Goal: Task Accomplishment & Management: Manage account settings

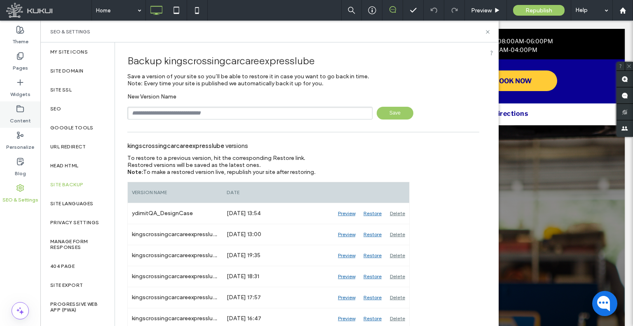
click at [19, 115] on label "Content" at bounding box center [20, 119] width 21 height 12
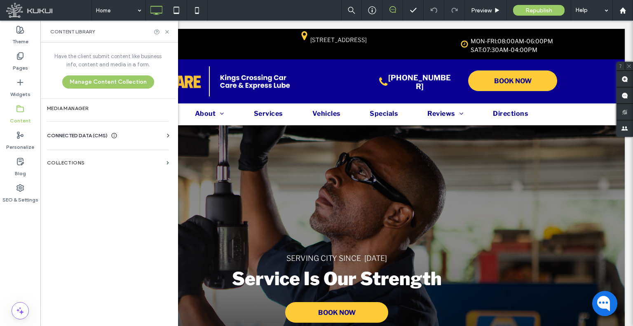
click at [96, 135] on span "CONNECTED DATA (CMS)" at bounding box center [77, 135] width 61 height 8
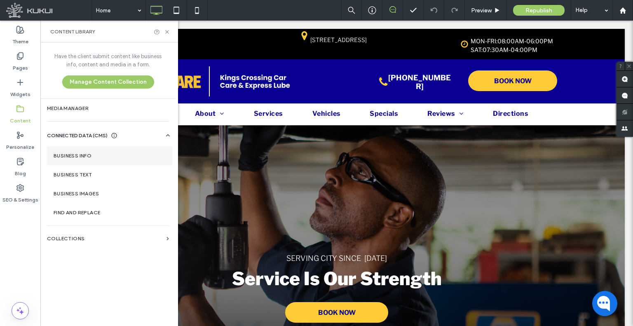
click at [92, 154] on label "Business Info" at bounding box center [110, 156] width 112 height 6
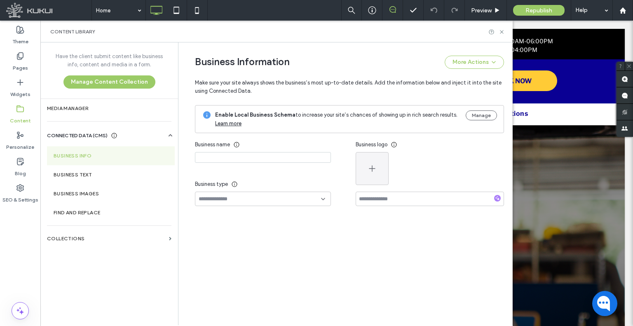
type input "**********"
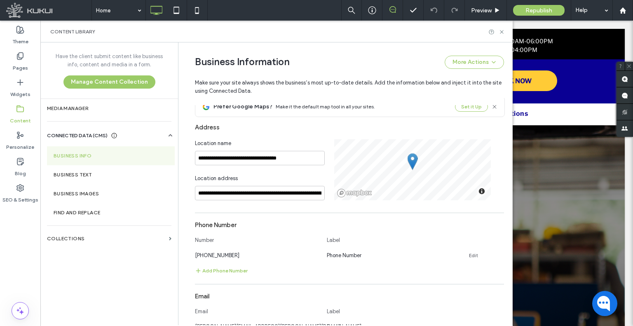
scroll to position [234, 0]
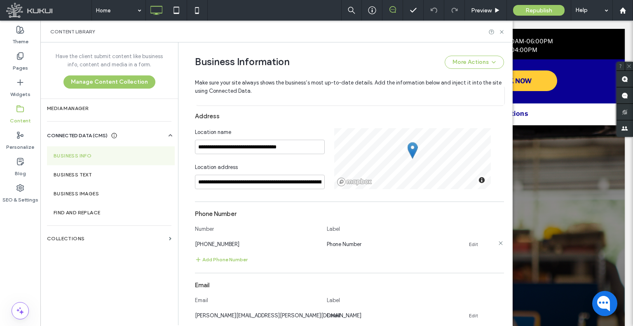
click at [224, 242] on span "(281) 360-2838" at bounding box center [217, 244] width 45 height 6
click at [224, 241] on span "(281) 360-2838" at bounding box center [217, 244] width 45 height 6
copy span "(281) 360-2838"
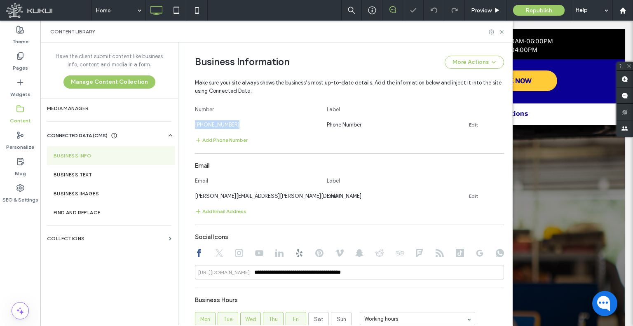
scroll to position [358, 0]
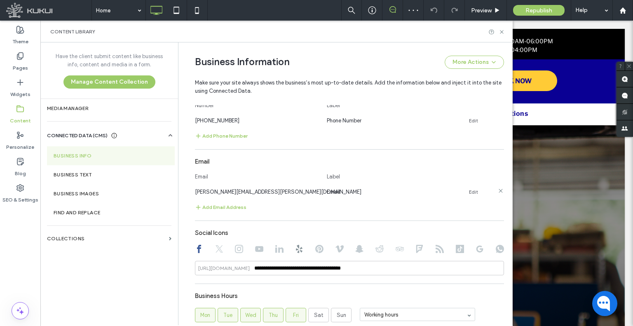
click at [240, 196] on div "brian.kingscrossingcarcare@gmail.com" at bounding box center [257, 192] width 124 height 9
click at [240, 195] on span "brian.kingscrossingcarcare@gmail.com" at bounding box center [278, 192] width 167 height 6
copy span "brian.kingscrossingcarcare@gmail.com"
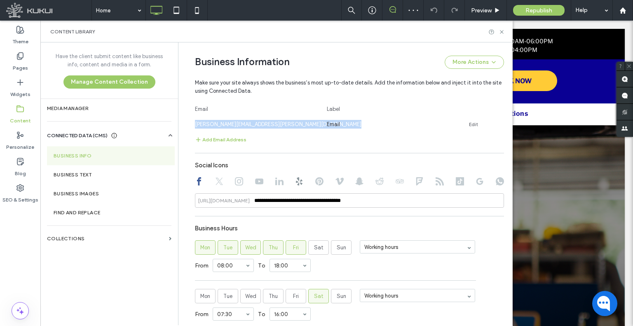
scroll to position [440, 0]
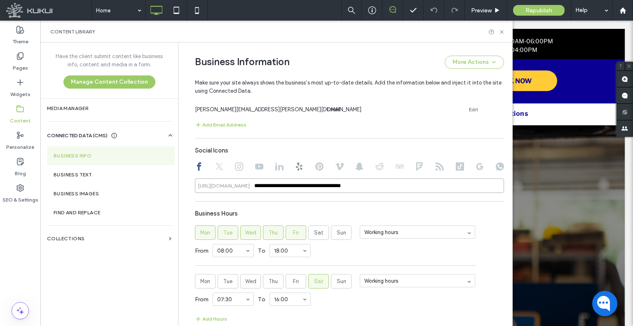
click at [319, 192] on input "**********" at bounding box center [349, 185] width 309 height 14
click at [219, 169] on icon at bounding box center [219, 166] width 8 height 8
click at [236, 168] on icon at bounding box center [239, 166] width 8 height 8
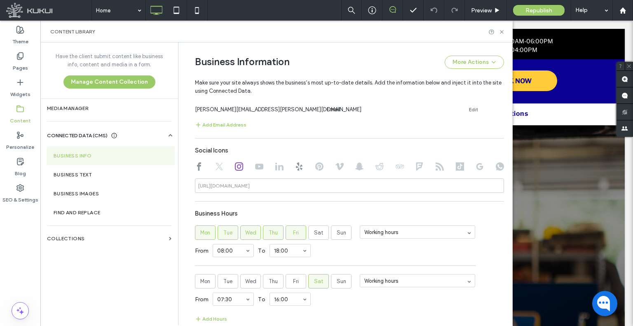
click at [259, 169] on icon at bounding box center [259, 166] width 8 height 8
click at [269, 169] on div at bounding box center [349, 167] width 309 height 10
click at [275, 169] on use at bounding box center [279, 167] width 8 height 8
click at [295, 169] on icon at bounding box center [299, 166] width 8 height 8
type input "**********"
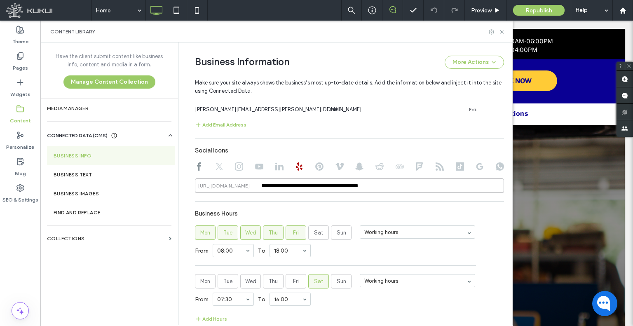
click at [305, 186] on input "**********" at bounding box center [349, 185] width 309 height 14
click at [322, 166] on div at bounding box center [349, 167] width 309 height 10
click at [320, 168] on div at bounding box center [349, 167] width 309 height 10
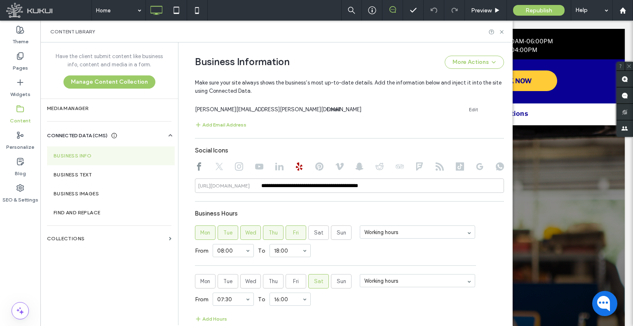
click at [319, 168] on use at bounding box center [319, 166] width 8 height 8
click at [339, 166] on icon at bounding box center [339, 166] width 8 height 8
click at [359, 168] on icon at bounding box center [359, 166] width 8 height 8
click at [375, 170] on icon at bounding box center [379, 166] width 8 height 8
click at [396, 170] on icon at bounding box center [400, 166] width 8 height 8
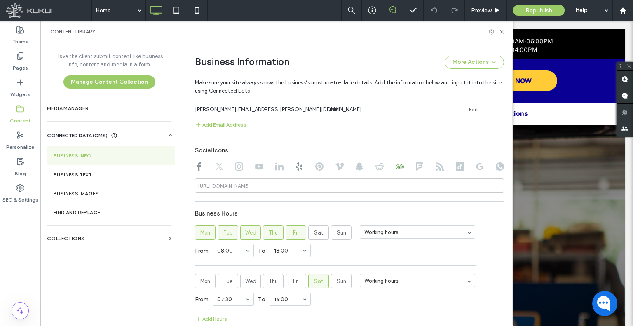
click at [415, 169] on icon at bounding box center [419, 166] width 8 height 8
click at [436, 171] on div at bounding box center [440, 167] width 8 height 10
click at [436, 166] on use at bounding box center [440, 166] width 8 height 8
click at [458, 167] on use at bounding box center [460, 166] width 8 height 8
click at [480, 169] on div at bounding box center [349, 167] width 309 height 10
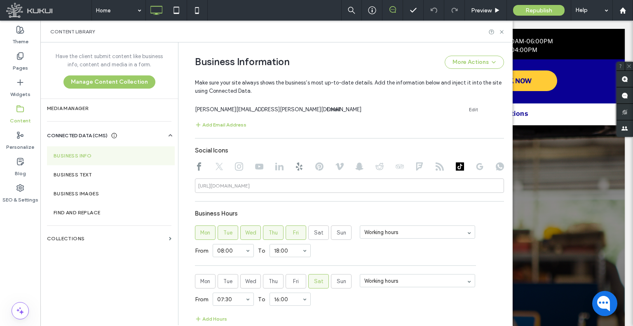
click at [489, 168] on div at bounding box center [349, 167] width 309 height 10
click at [490, 168] on div at bounding box center [349, 167] width 309 height 10
click at [496, 169] on icon at bounding box center [500, 166] width 8 height 8
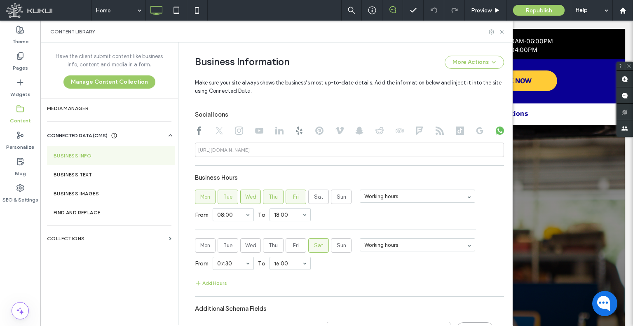
scroll to position [520, 0]
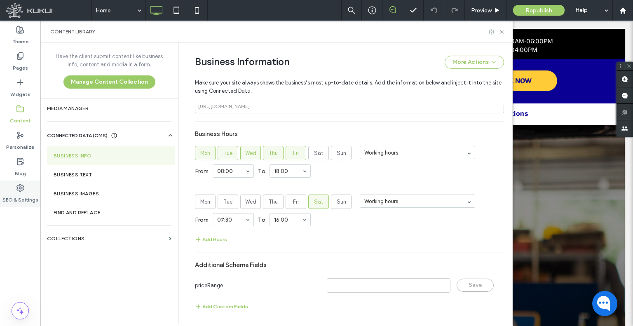
click at [31, 188] on div "SEO & Settings" at bounding box center [20, 194] width 40 height 26
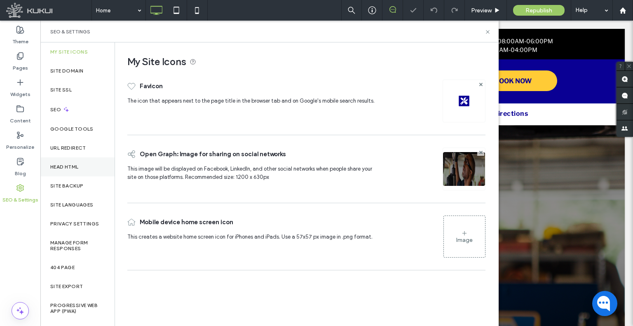
click at [77, 170] on div "Head HTML" at bounding box center [77, 166] width 74 height 19
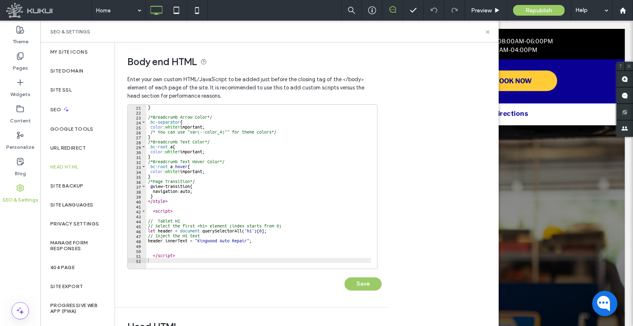
scroll to position [41, 0]
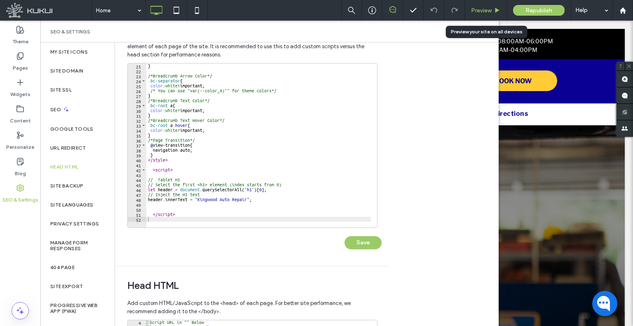
click at [478, 13] on span "Preview" at bounding box center [481, 10] width 21 height 7
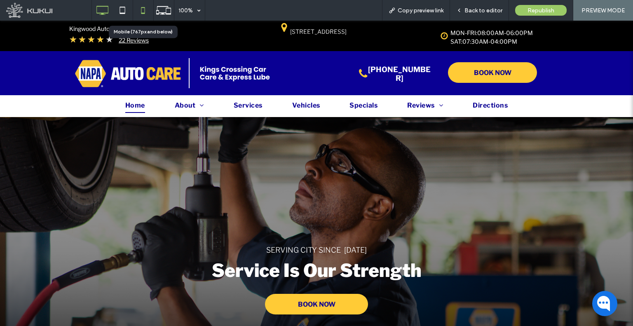
click at [139, 9] on icon at bounding box center [143, 10] width 16 height 16
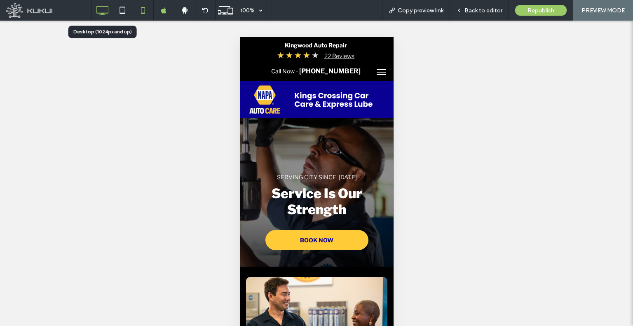
click at [103, 13] on use at bounding box center [102, 10] width 12 height 9
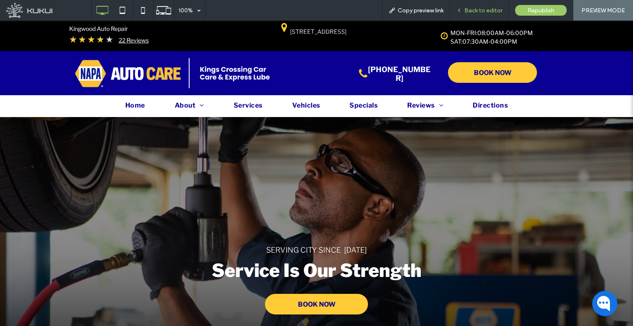
click at [458, 7] on icon at bounding box center [459, 10] width 6 height 6
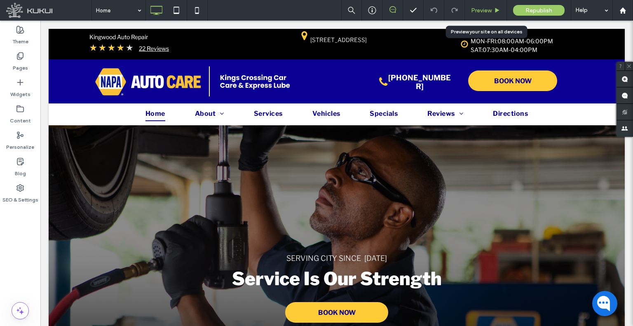
click at [479, 9] on span "Preview" at bounding box center [481, 10] width 21 height 7
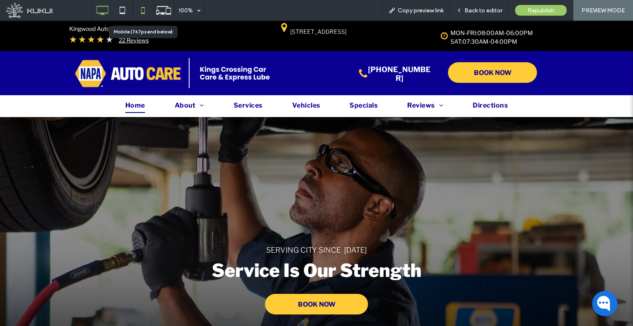
click at [146, 9] on icon at bounding box center [143, 10] width 16 height 16
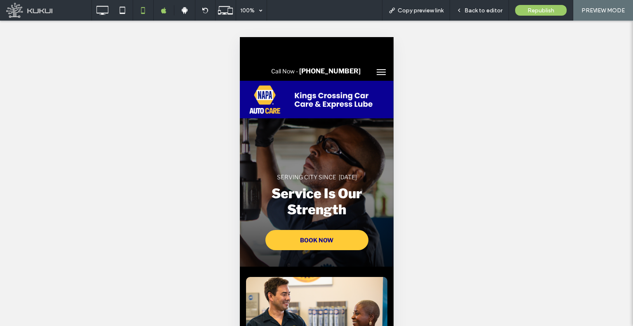
click at [377, 69] on button "menu" at bounding box center [381, 72] width 16 height 16
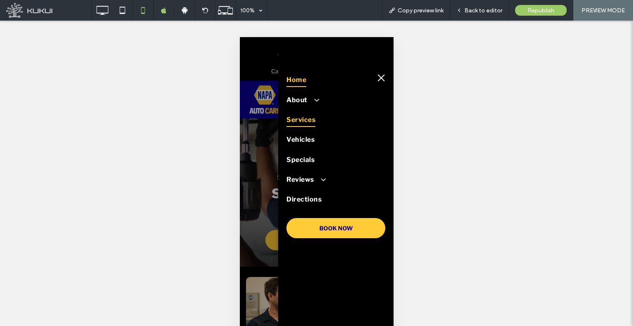
click at [304, 122] on span "Services" at bounding box center [300, 120] width 29 height 14
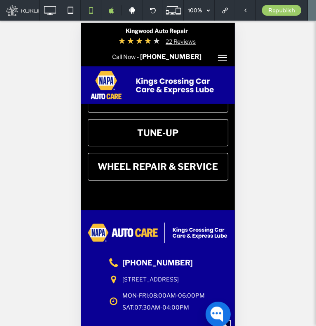
scroll to position [1319, 0]
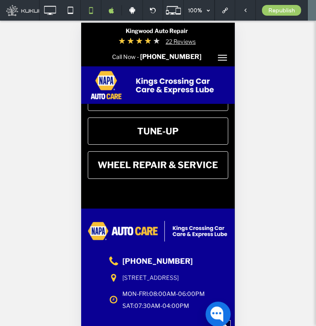
click at [218, 55] on span "menu" at bounding box center [222, 54] width 9 height 1
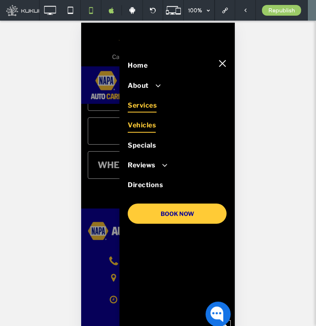
click at [158, 125] on link "Vehicles" at bounding box center [176, 125] width 99 height 20
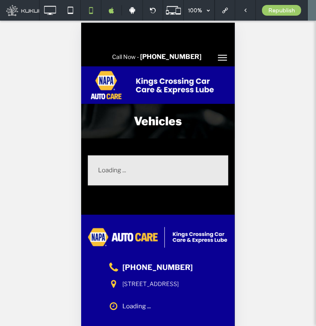
scroll to position [0, 0]
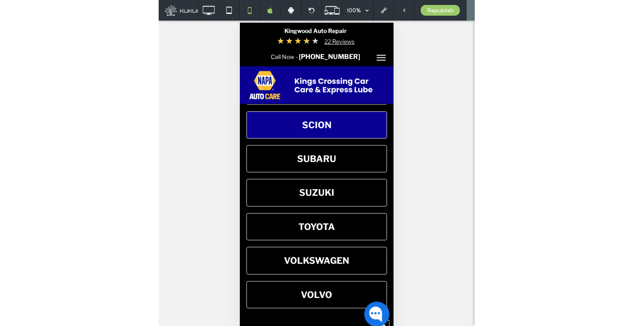
scroll to position [1278, 0]
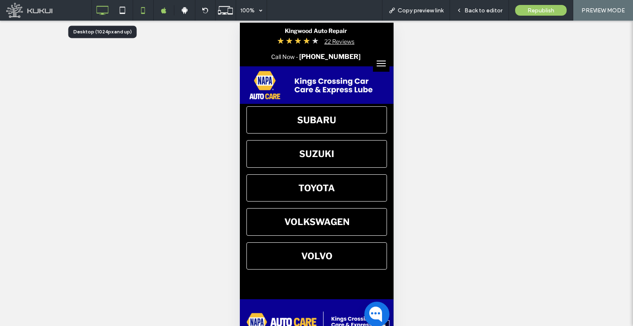
click at [99, 14] on icon at bounding box center [102, 10] width 16 height 16
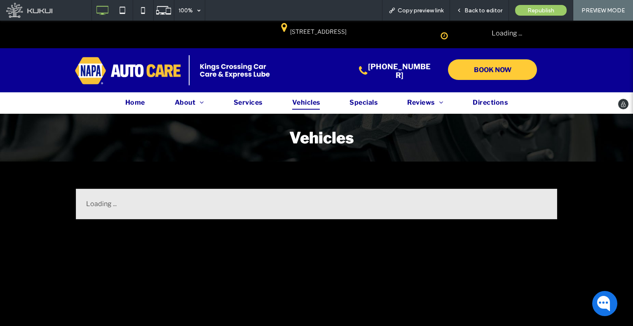
scroll to position [0, 0]
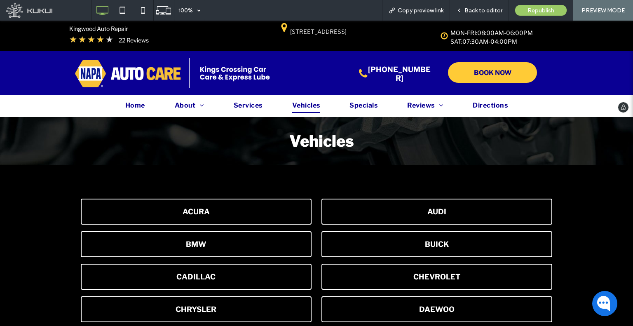
click at [504, 57] on div "Click To Paste Click To Paste Click To Paste (281) 360-2838 Click To Paste BOOK…" at bounding box center [316, 73] width 633 height 44
click at [498, 67] on span "BOOK NOW" at bounding box center [493, 72] width 38 height 21
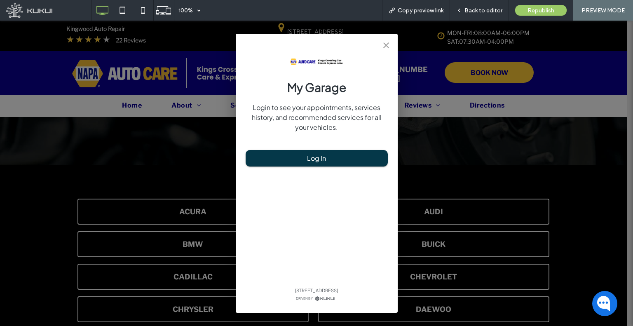
click at [387, 44] on icon "close" at bounding box center [386, 45] width 6 height 6
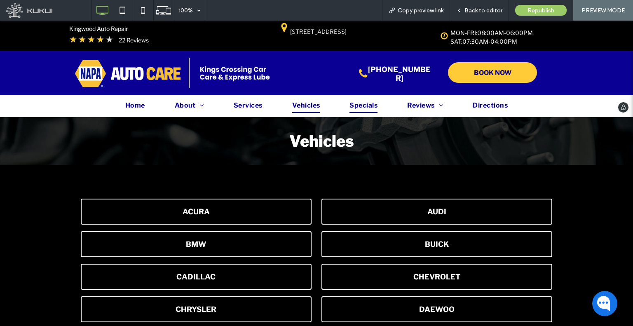
click at [373, 107] on span "Specials" at bounding box center [363, 106] width 28 height 14
click at [359, 110] on div at bounding box center [316, 163] width 633 height 326
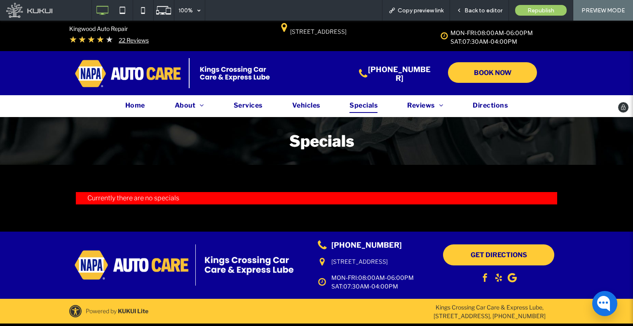
click at [356, 103] on span "Specials" at bounding box center [363, 106] width 28 height 14
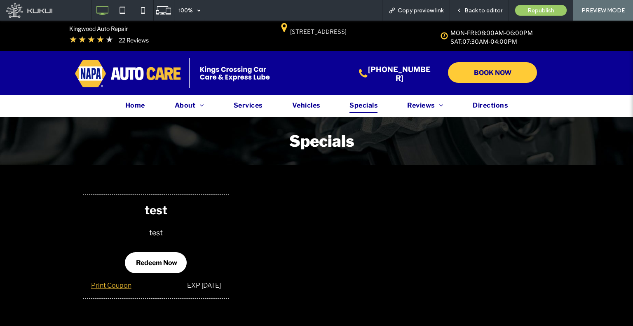
click at [147, 266] on span "Redeem Now" at bounding box center [156, 262] width 41 height 21
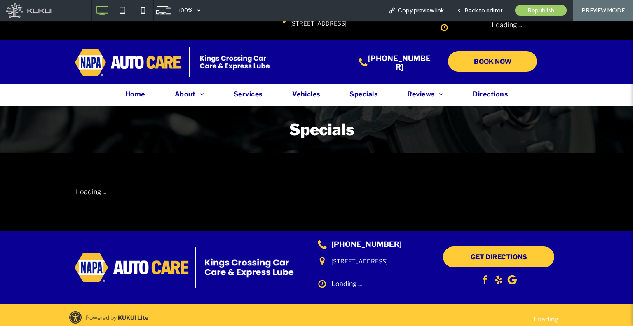
scroll to position [12, 0]
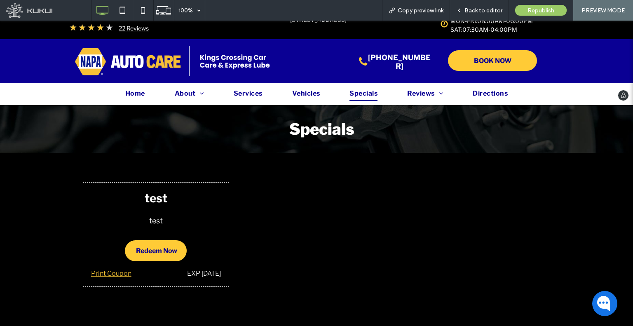
click at [211, 62] on img at bounding box center [235, 61] width 74 height 19
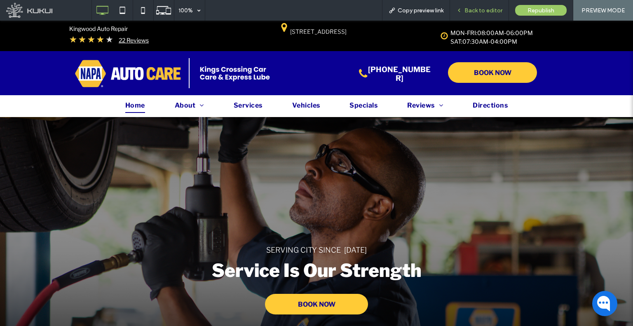
click at [465, 6] on div "Back to editor" at bounding box center [479, 10] width 59 height 21
click at [477, 8] on span "Back to editor" at bounding box center [483, 10] width 38 height 7
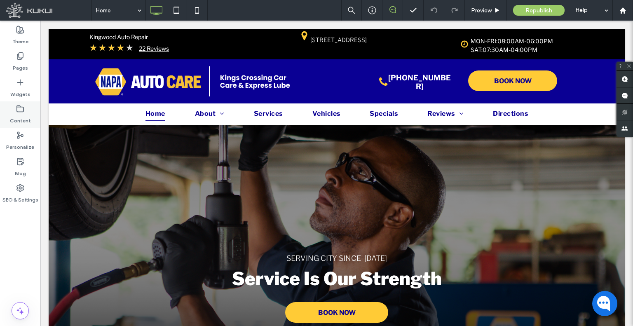
click at [21, 117] on label "Content" at bounding box center [20, 119] width 21 height 12
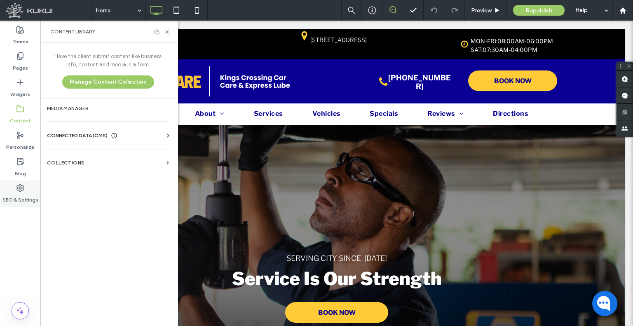
click at [21, 196] on label "SEO & Settings" at bounding box center [20, 198] width 36 height 12
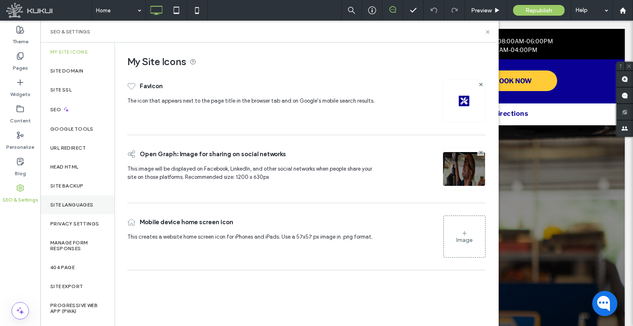
click at [67, 211] on div "Site Languages" at bounding box center [77, 204] width 74 height 19
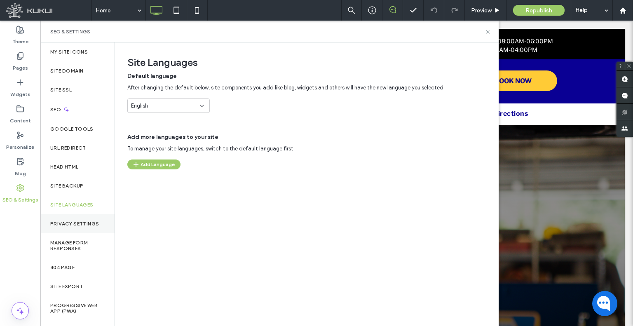
click at [70, 229] on div "Privacy Settings" at bounding box center [77, 223] width 74 height 19
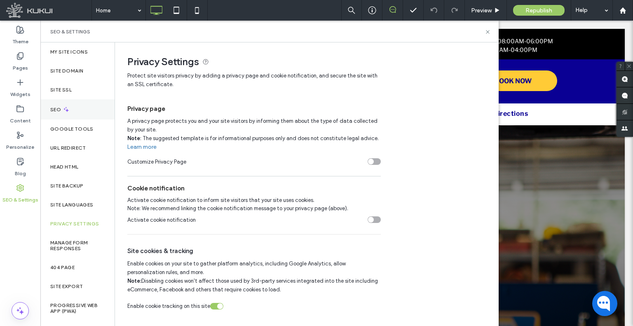
click at [58, 108] on label "SEO" at bounding box center [56, 110] width 12 height 6
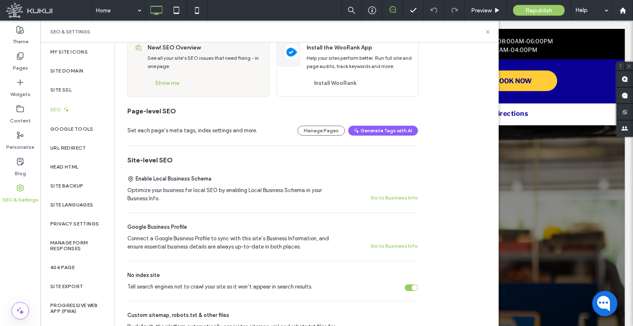
scroll to position [124, 0]
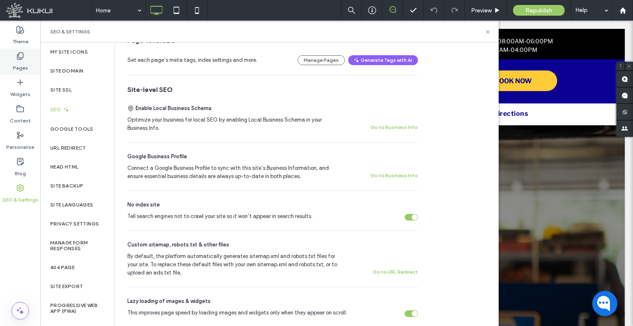
click at [25, 59] on div "Pages" at bounding box center [20, 62] width 40 height 26
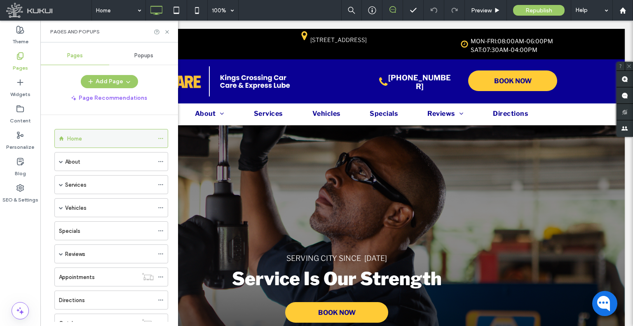
click at [163, 136] on icon at bounding box center [161, 139] width 6 height 6
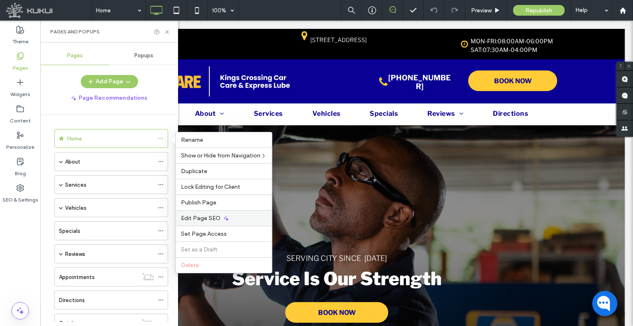
click at [206, 215] on span "Edit Page SEO" at bounding box center [201, 218] width 40 height 7
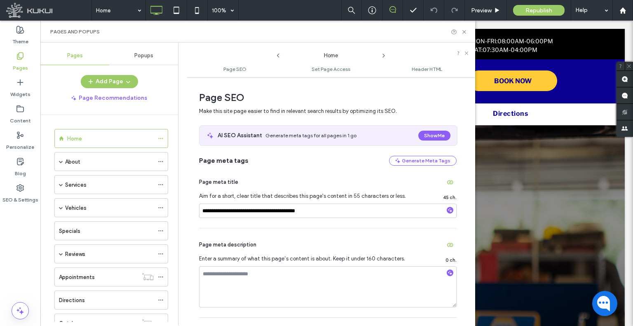
click at [381, 56] on icon at bounding box center [383, 55] width 7 height 7
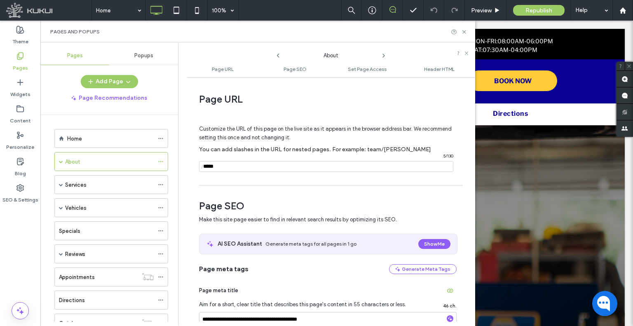
click at [383, 54] on use at bounding box center [384, 55] width 2 height 3
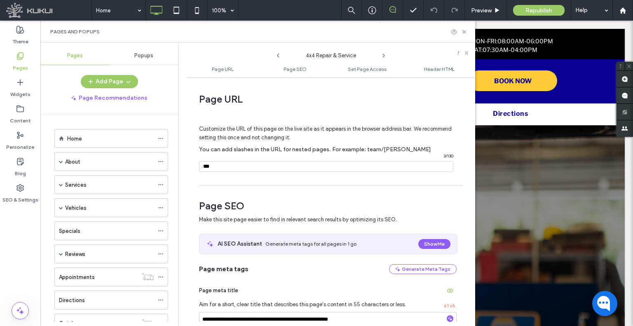
click at [383, 54] on use at bounding box center [384, 55] width 2 height 3
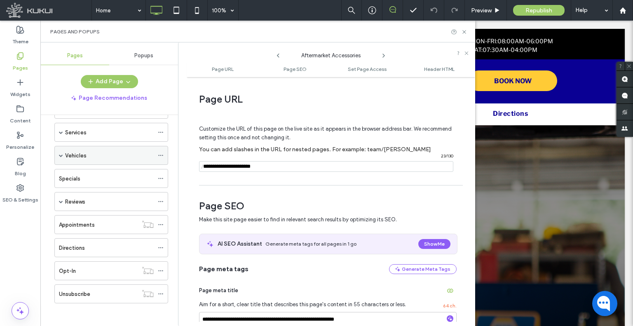
click at [163, 155] on use at bounding box center [160, 155] width 5 height 1
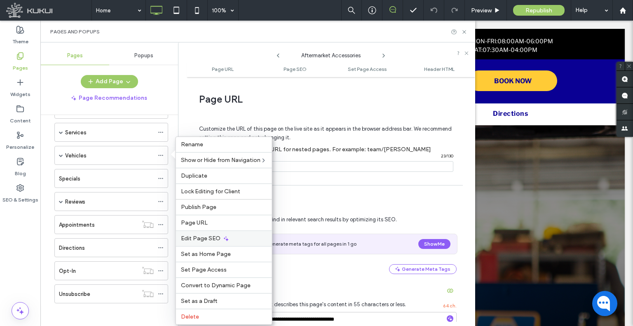
click at [218, 238] on span "Edit Page SEO" at bounding box center [201, 238] width 40 height 7
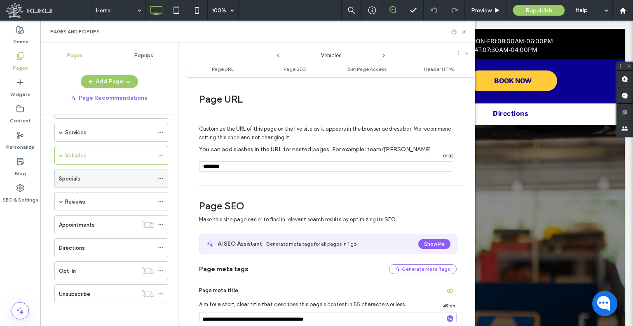
click at [162, 176] on icon at bounding box center [161, 179] width 6 height 6
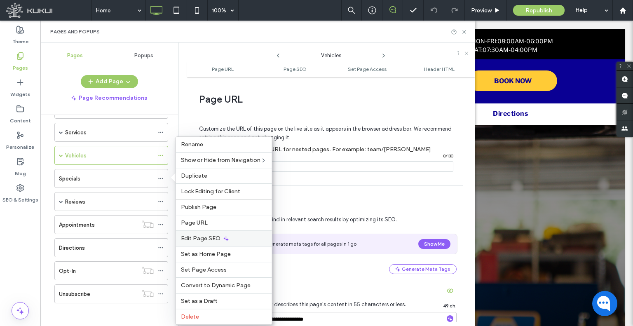
click at [204, 240] on span "Edit Page SEO" at bounding box center [201, 238] width 40 height 7
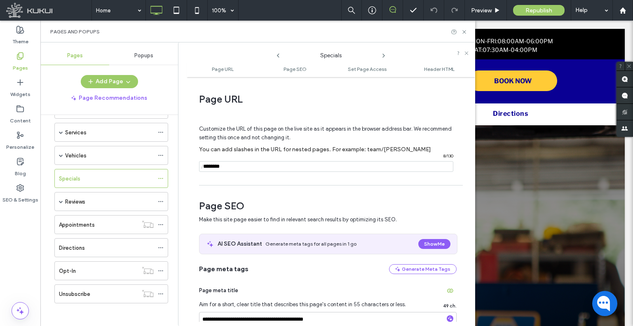
click at [382, 57] on icon at bounding box center [383, 55] width 7 height 7
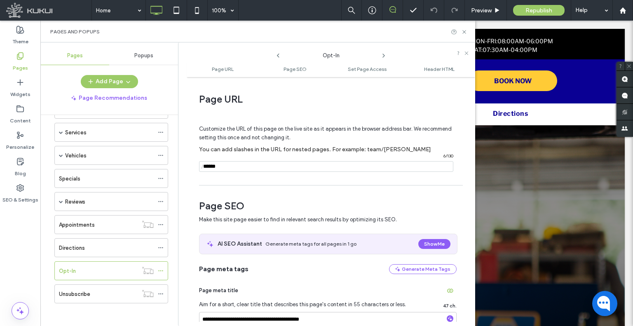
click at [382, 57] on icon at bounding box center [383, 55] width 7 height 7
click at [13, 207] on div at bounding box center [20, 211] width 40 height 8
click at [22, 194] on label "SEO & Settings" at bounding box center [20, 198] width 36 height 12
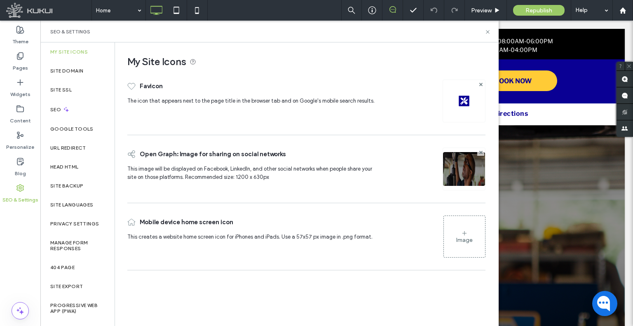
click at [66, 149] on div "Vehicles" at bounding box center [109, 155] width 89 height 18
click at [75, 146] on div at bounding box center [316, 163] width 633 height 326
click at [61, 152] on div "URL Redirect" at bounding box center [77, 147] width 74 height 19
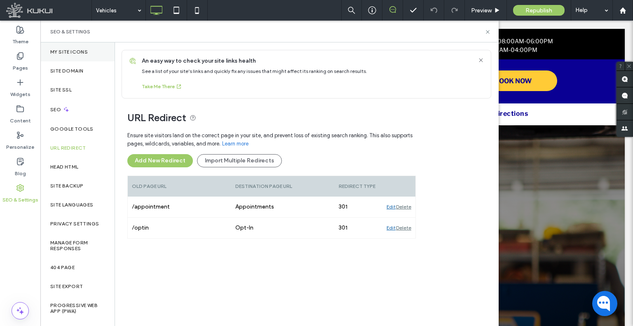
click at [65, 47] on div "My Site Icons" at bounding box center [77, 51] width 74 height 19
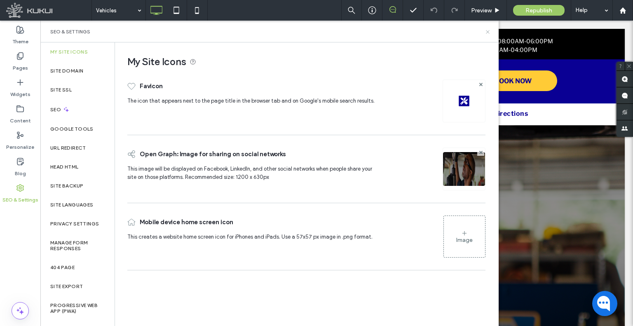
click at [487, 33] on icon at bounding box center [488, 32] width 6 height 6
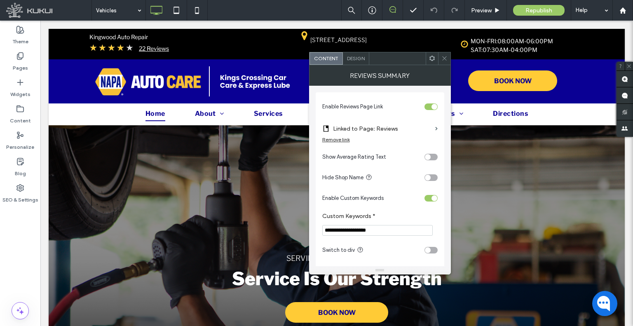
click at [441, 61] on icon at bounding box center [444, 58] width 6 height 6
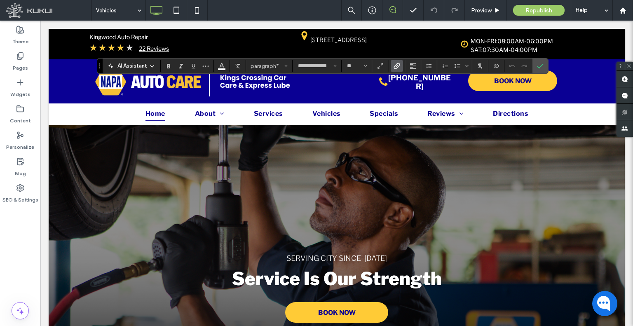
click at [399, 66] on use "Link" at bounding box center [397, 66] width 6 height 6
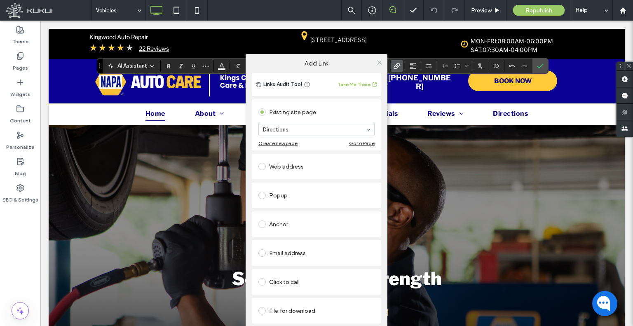
click at [378, 59] on span at bounding box center [379, 62] width 6 height 12
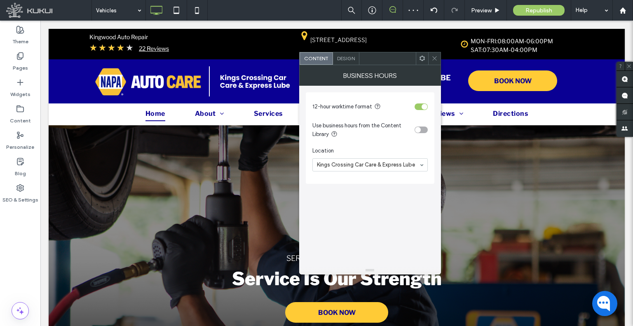
click at [437, 65] on div "Business Hours" at bounding box center [370, 75] width 142 height 21
click at [434, 61] on span at bounding box center [435, 58] width 6 height 12
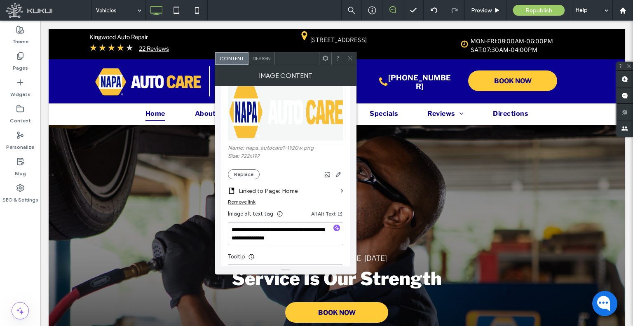
scroll to position [124, 0]
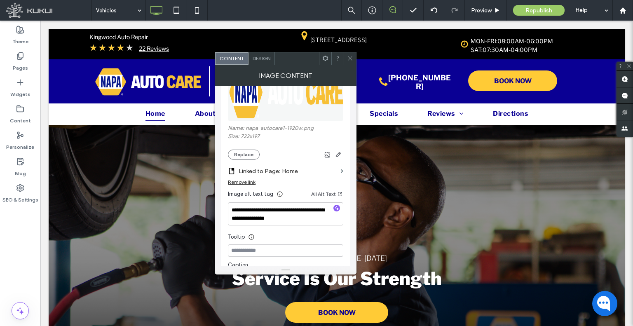
click at [354, 59] on div at bounding box center [350, 58] width 12 height 12
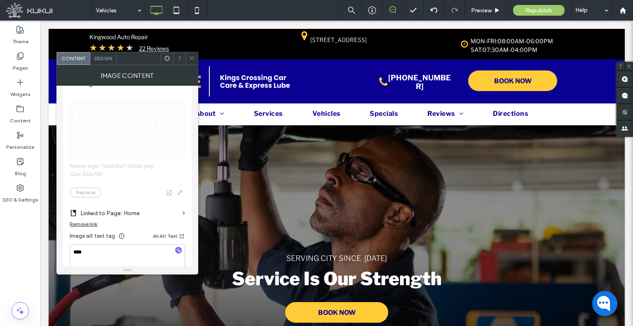
click at [189, 60] on icon at bounding box center [192, 58] width 6 height 6
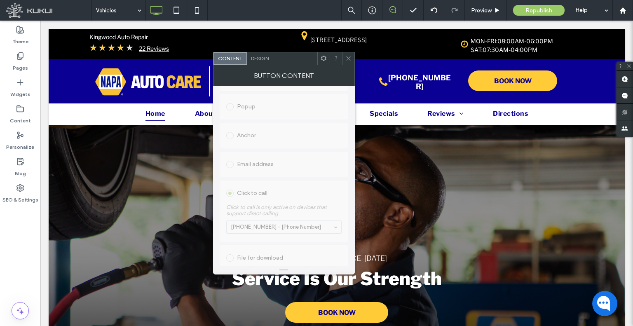
scroll to position [192, 0]
click at [347, 52] on span at bounding box center [348, 58] width 6 height 12
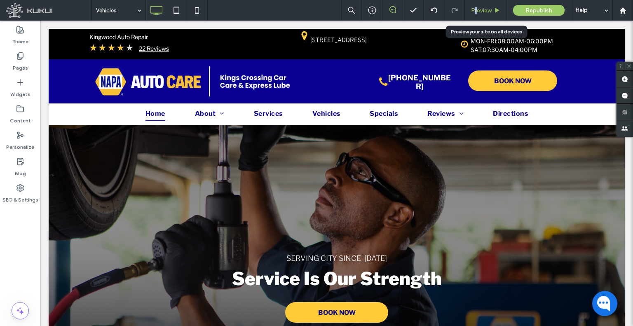
click at [475, 10] on span "Preview" at bounding box center [481, 10] width 21 height 7
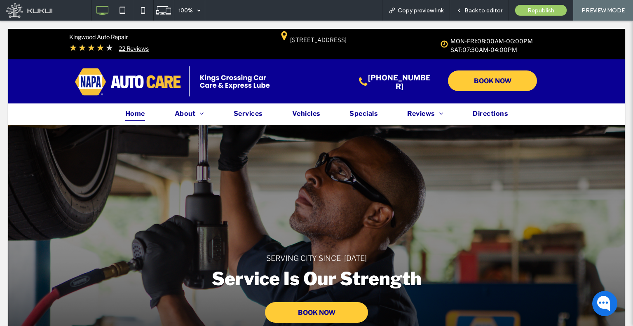
click at [119, 16] on div at bounding box center [316, 163] width 633 height 326
click at [127, 7] on icon at bounding box center [122, 10] width 16 height 16
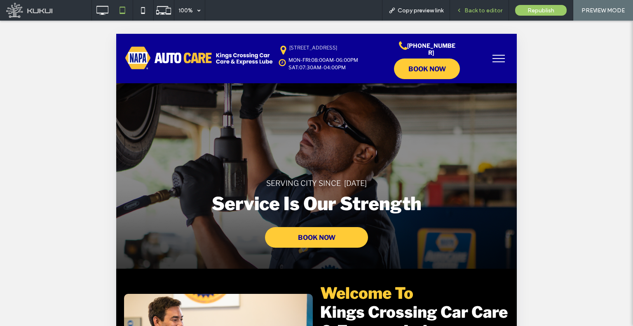
click at [474, 11] on span "Back to editor" at bounding box center [483, 10] width 38 height 7
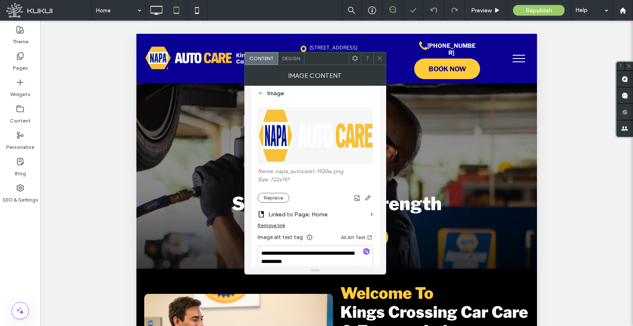
scroll to position [82, 0]
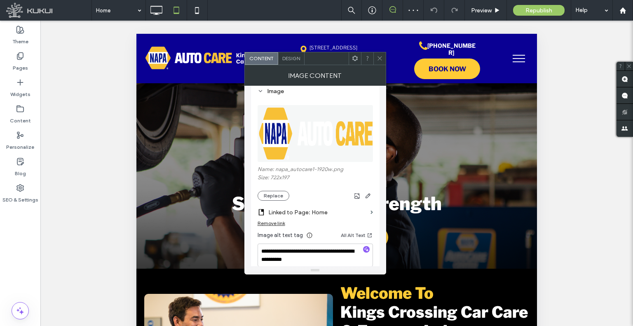
click at [377, 61] on icon at bounding box center [380, 58] width 6 height 6
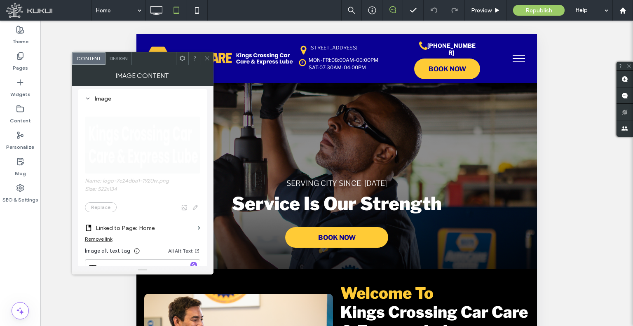
scroll to position [124, 0]
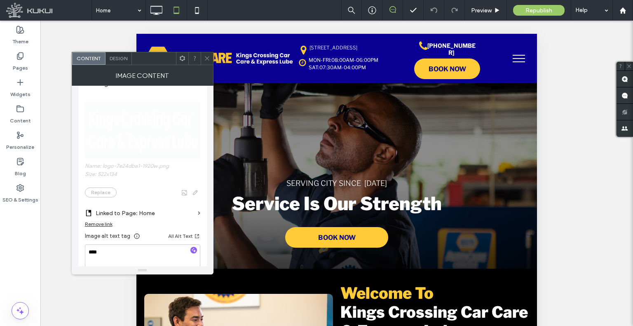
click at [204, 59] on icon at bounding box center [207, 58] width 6 height 6
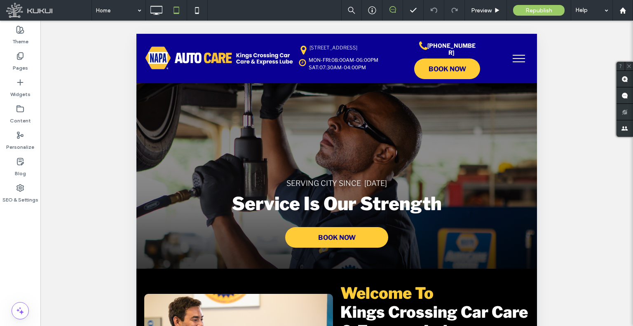
type input "**********"
type input "**"
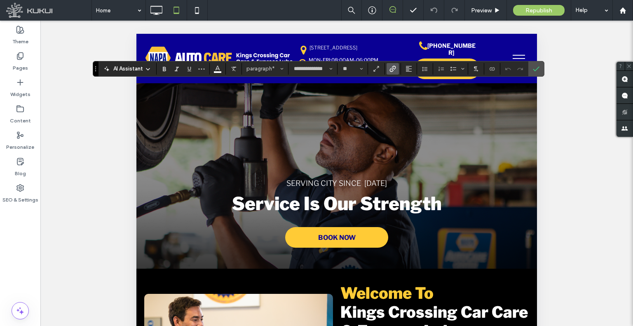
click at [392, 70] on use "Link" at bounding box center [393, 69] width 6 height 6
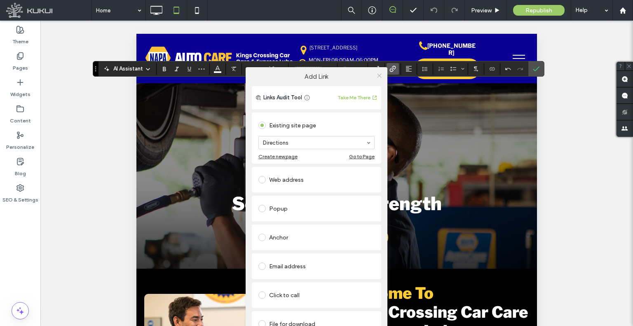
click at [379, 73] on icon at bounding box center [379, 76] width 6 height 6
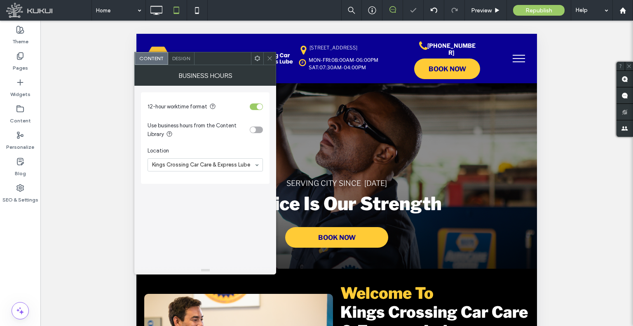
click at [176, 59] on span "Design" at bounding box center [181, 58] width 18 height 6
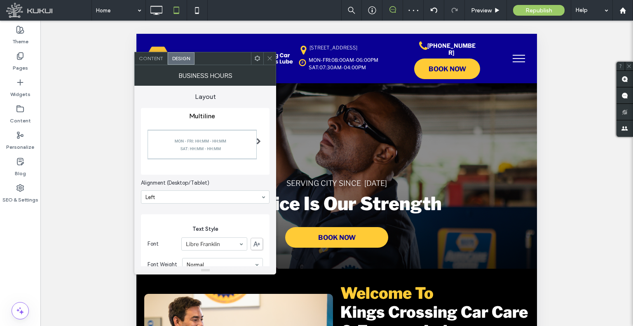
drag, startPoint x: 270, startPoint y: 59, endPoint x: 239, endPoint y: 60, distance: 30.5
click at [239, 60] on div "Content Design" at bounding box center [205, 58] width 142 height 13
click at [163, 62] on div "Content" at bounding box center [151, 58] width 33 height 12
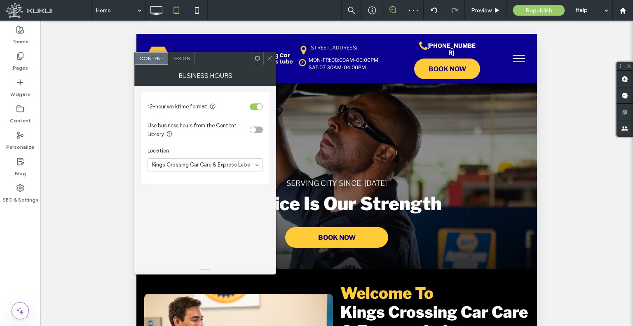
click at [261, 62] on div at bounding box center [257, 58] width 12 height 12
click at [270, 59] on use at bounding box center [270, 58] width 4 height 4
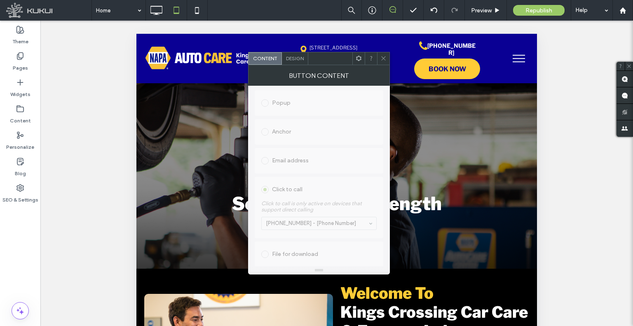
scroll to position [192, 0]
click at [379, 58] on div at bounding box center [383, 58] width 12 height 12
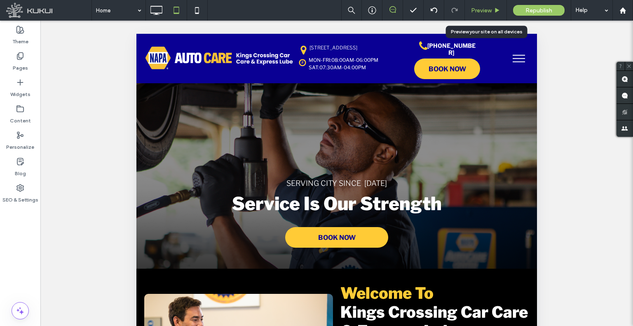
click at [490, 12] on span "Preview" at bounding box center [481, 10] width 21 height 7
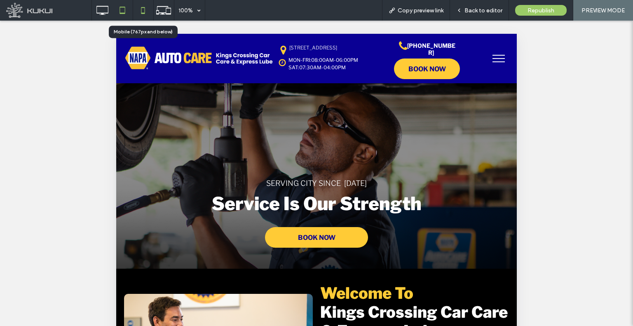
click at [138, 6] on icon at bounding box center [143, 10] width 16 height 16
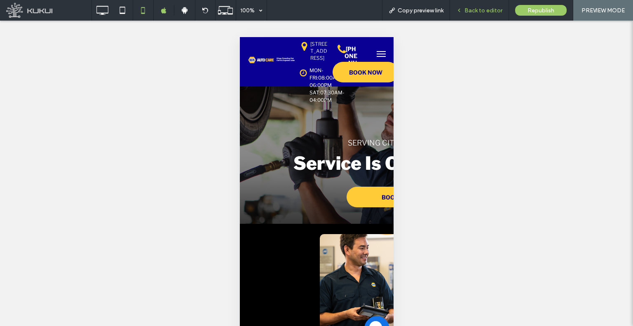
click at [461, 14] on div "Back to editor" at bounding box center [479, 10] width 59 height 21
click at [460, 8] on icon at bounding box center [459, 10] width 6 height 6
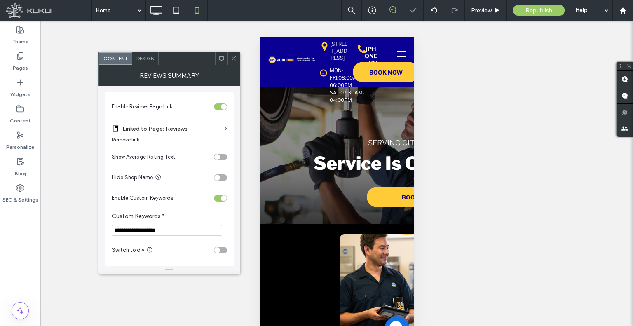
click at [231, 61] on icon at bounding box center [234, 58] width 6 height 6
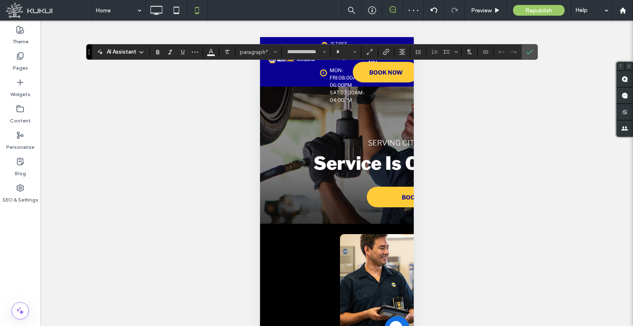
type input "**"
click at [390, 49] on label "Link" at bounding box center [386, 52] width 12 height 12
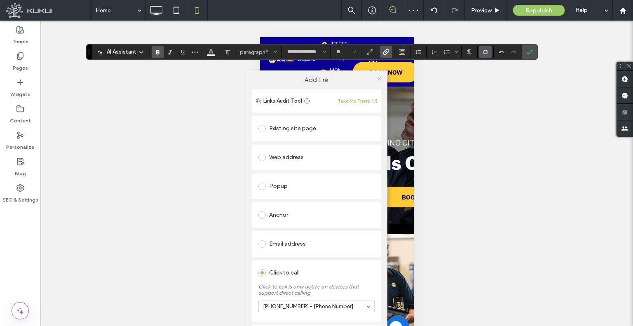
click at [378, 77] on icon at bounding box center [379, 78] width 6 height 6
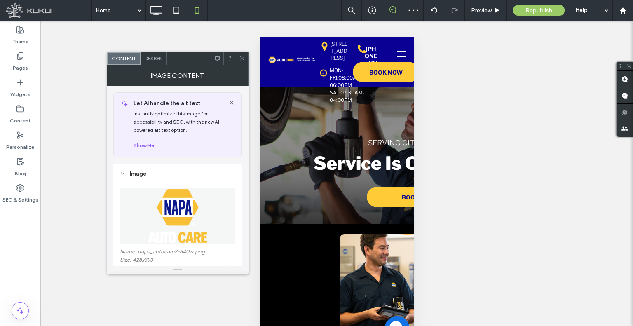
scroll to position [41, 0]
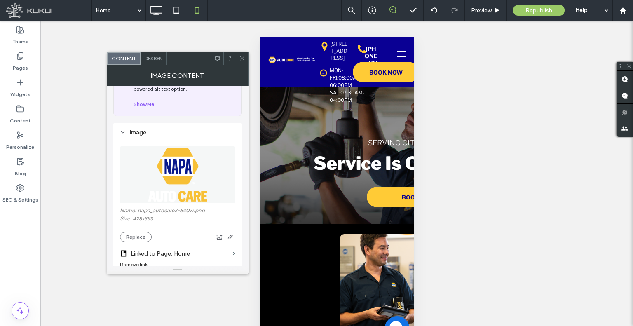
click at [240, 59] on icon at bounding box center [242, 58] width 6 height 6
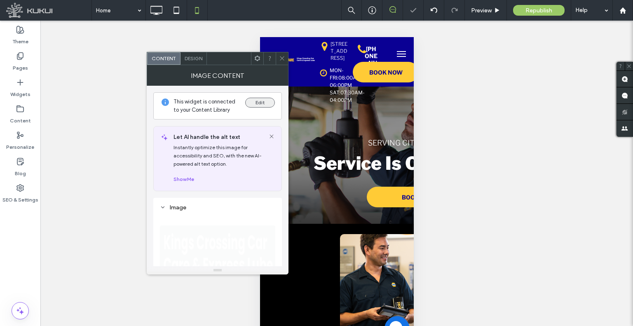
drag, startPoint x: 274, startPoint y: 99, endPoint x: 254, endPoint y: 99, distance: 19.4
click at [254, 99] on div "This widget is connected to your Content Library Edit" at bounding box center [217, 105] width 129 height 27
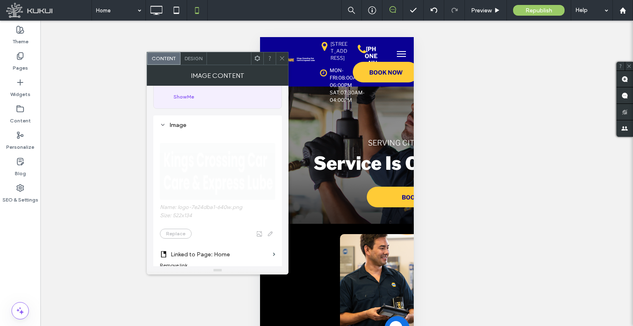
scroll to position [165, 0]
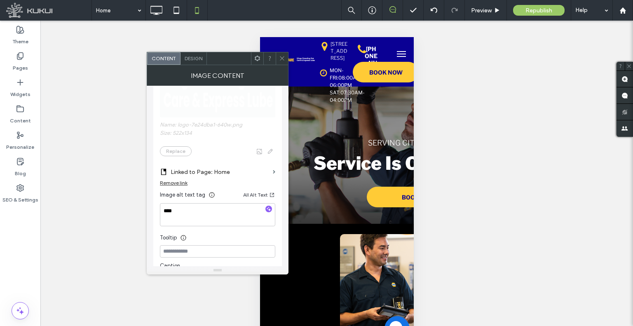
click at [282, 59] on icon at bounding box center [282, 58] width 6 height 6
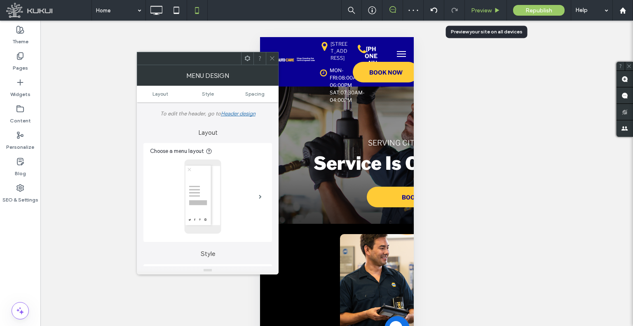
click at [471, 9] on span "Preview" at bounding box center [481, 10] width 21 height 7
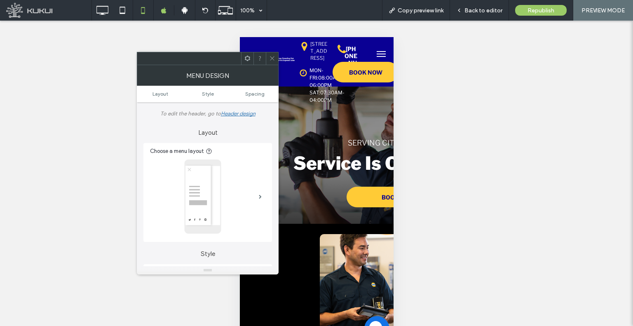
drag, startPoint x: 271, startPoint y: 58, endPoint x: 274, endPoint y: 77, distance: 20.0
click at [270, 58] on icon at bounding box center [272, 58] width 6 height 6
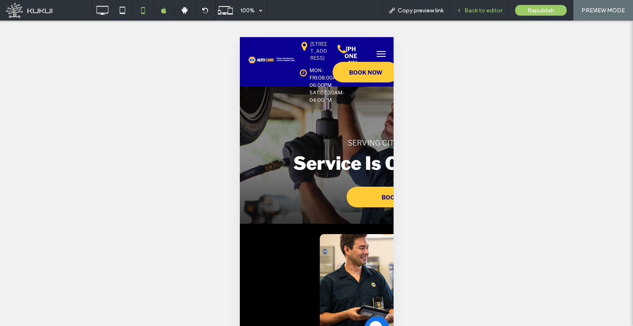
click at [462, 14] on div "Back to editor" at bounding box center [479, 10] width 59 height 21
click at [465, 12] on div "Back to editor" at bounding box center [479, 10] width 59 height 7
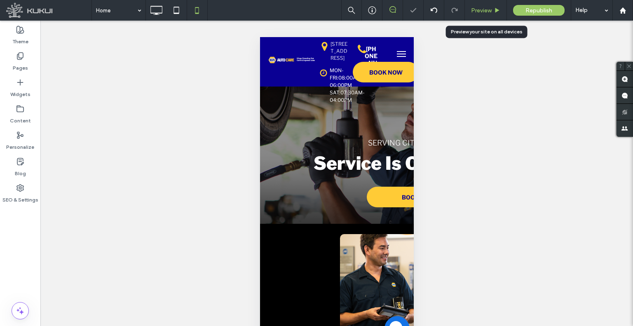
click at [469, 11] on div "Preview" at bounding box center [486, 10] width 42 height 7
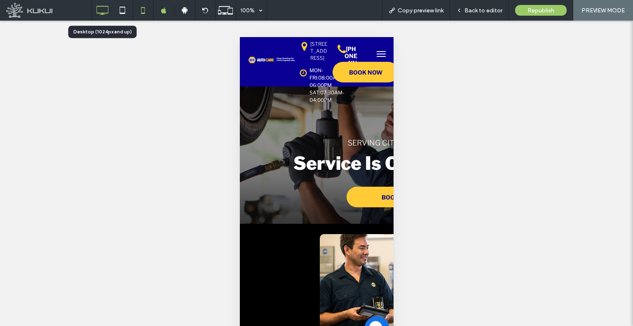
click at [103, 16] on icon at bounding box center [102, 10] width 16 height 16
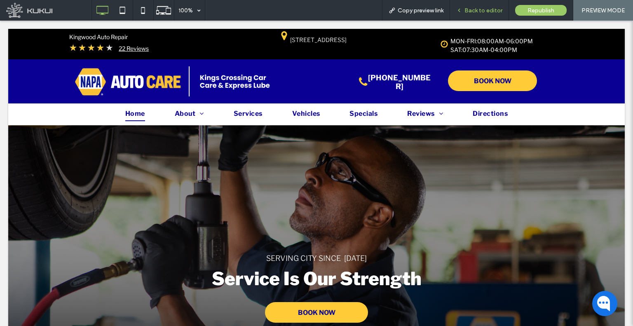
click at [475, 14] on div "Back to editor" at bounding box center [479, 10] width 59 height 21
click at [477, 15] on div "Back to editor" at bounding box center [479, 10] width 59 height 21
click at [475, 15] on div "Back to editor" at bounding box center [479, 10] width 59 height 21
click at [491, 11] on span "Back to editor" at bounding box center [483, 10] width 38 height 7
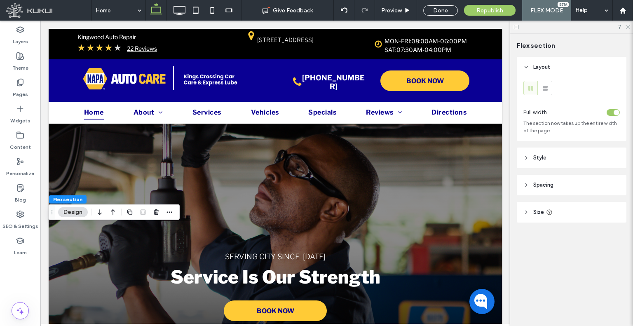
click at [626, 26] on icon at bounding box center [627, 26] width 5 height 5
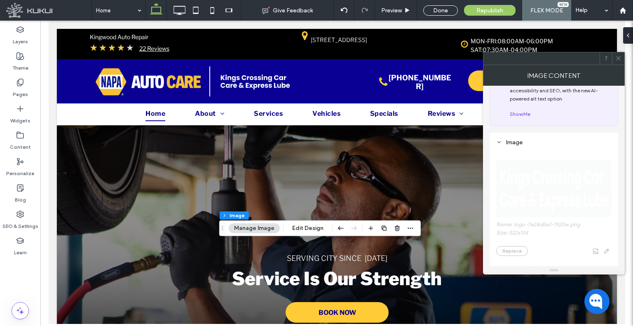
scroll to position [165, 0]
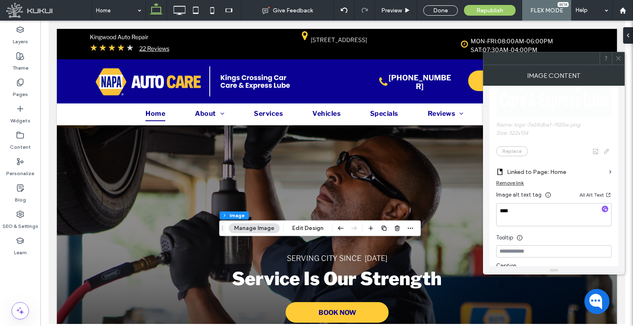
click at [622, 61] on div at bounding box center [618, 58] width 12 height 12
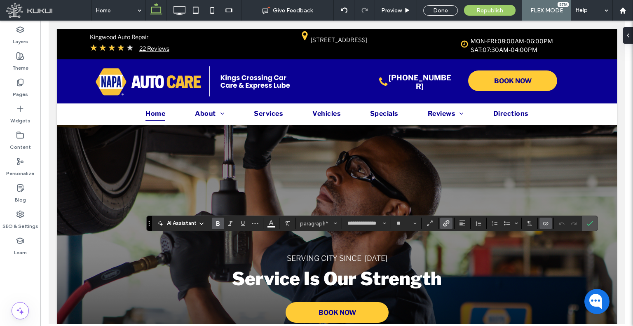
click at [440, 223] on label "Link" at bounding box center [446, 224] width 12 height 12
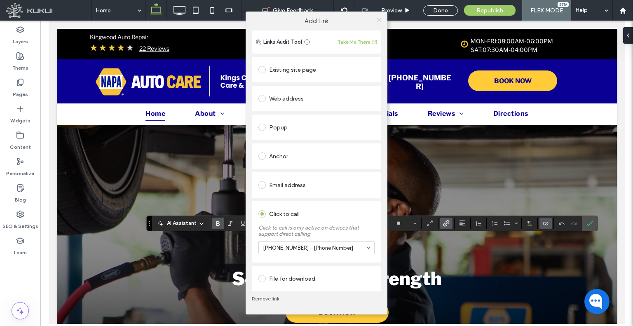
click at [377, 21] on icon at bounding box center [379, 20] width 6 height 6
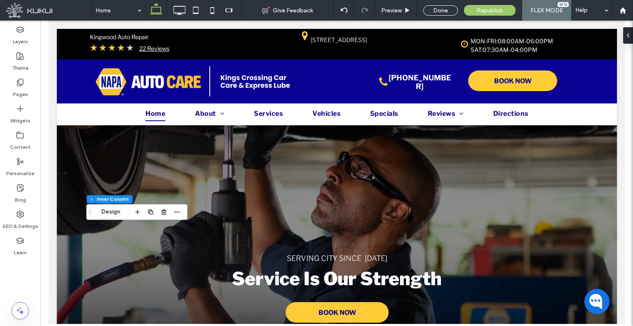
type input "**"
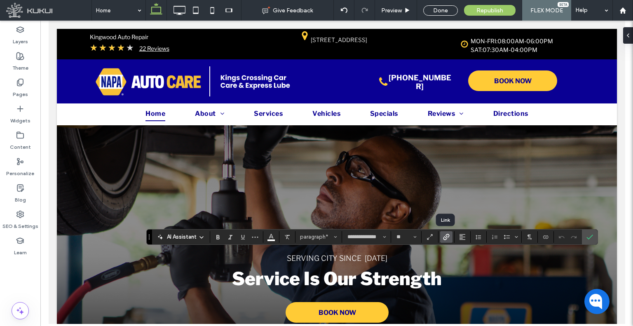
click at [441, 237] on label "Link" at bounding box center [446, 237] width 12 height 12
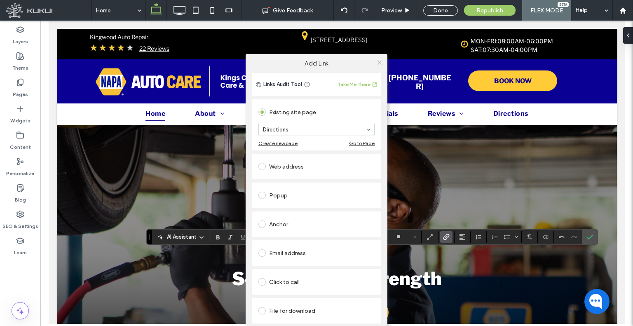
click at [379, 61] on icon at bounding box center [379, 62] width 6 height 6
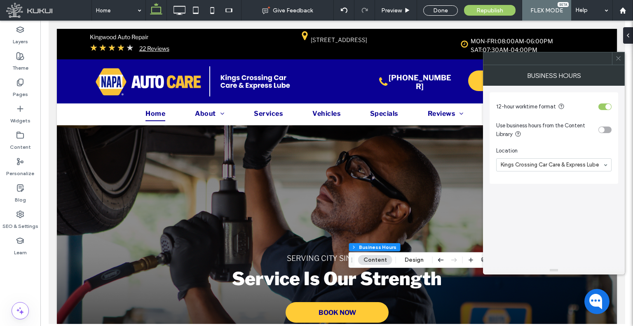
click at [618, 60] on icon at bounding box center [618, 58] width 6 height 6
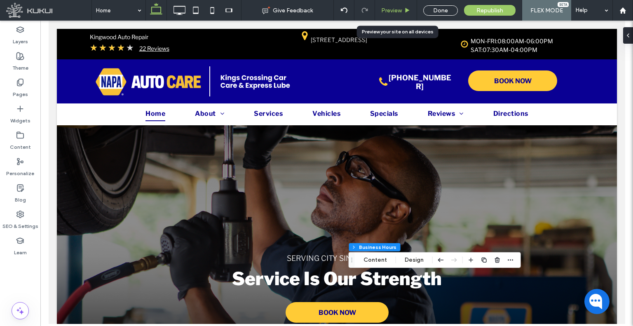
click at [411, 16] on div "Preview" at bounding box center [396, 10] width 42 height 21
click at [406, 9] on icon at bounding box center [407, 10] width 6 height 6
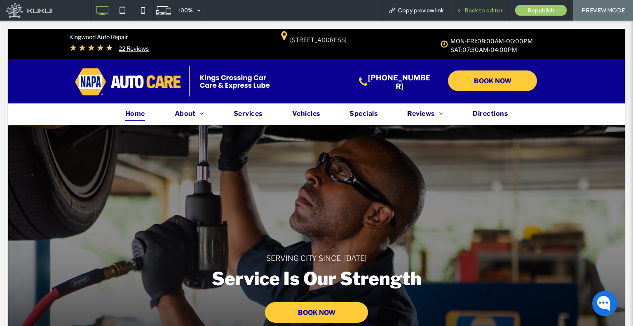
click at [496, 8] on span "Back to editor" at bounding box center [483, 10] width 38 height 7
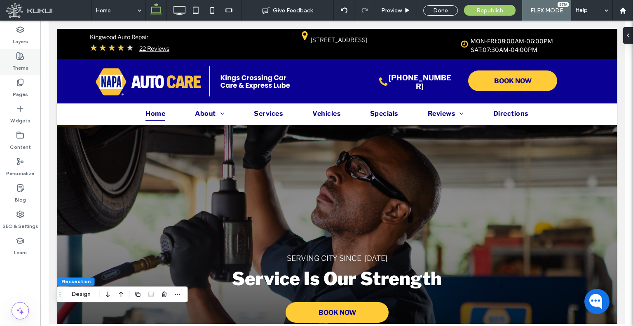
click at [35, 66] on div "Theme" at bounding box center [20, 62] width 40 height 26
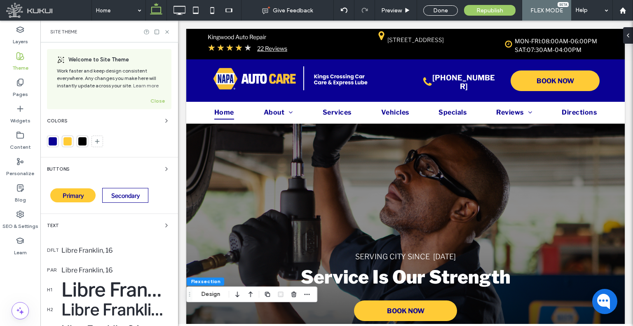
click at [143, 290] on div "Libre Franklin, 52" at bounding box center [116, 290] width 110 height 22
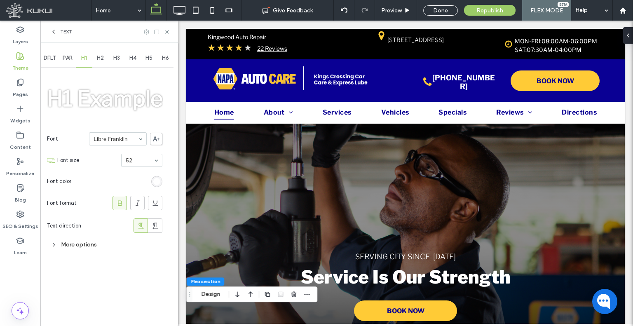
click at [59, 28] on div "Text" at bounding box center [109, 32] width 138 height 22
click at [56, 29] on icon at bounding box center [53, 31] width 7 height 7
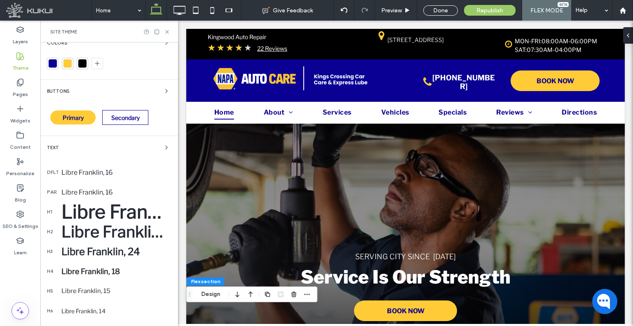
scroll to position [82, 0]
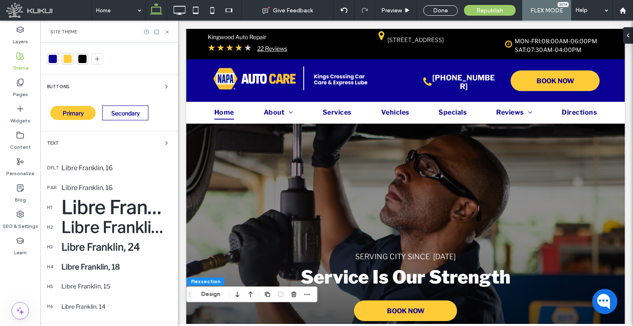
click at [134, 234] on div "Libre Franklin, 38" at bounding box center [116, 227] width 110 height 19
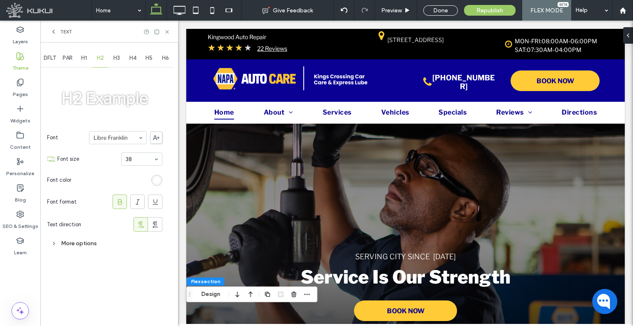
scroll to position [0, 0]
click at [57, 30] on div "Text" at bounding box center [61, 31] width 22 height 7
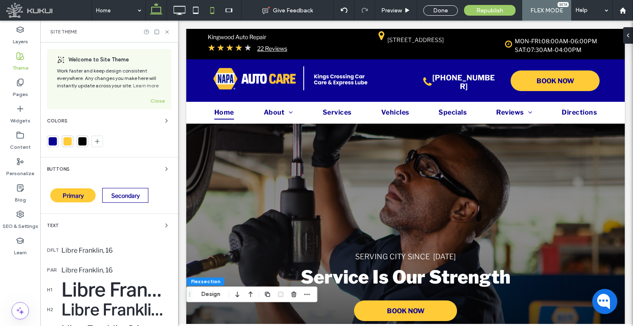
click at [213, 14] on icon at bounding box center [212, 10] width 16 height 16
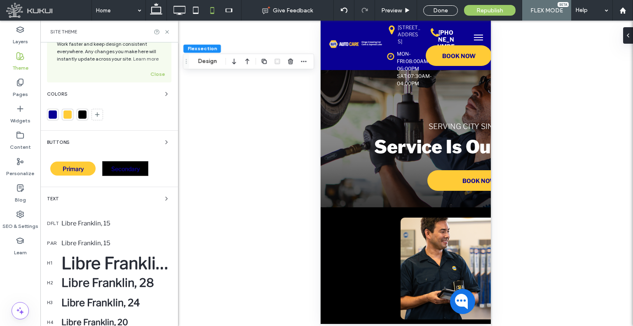
scroll to position [41, 0]
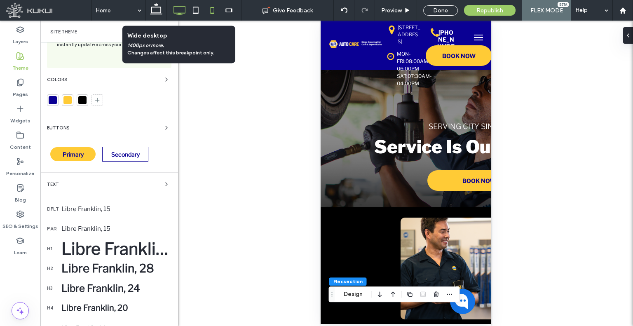
click at [185, 9] on icon at bounding box center [179, 10] width 16 height 16
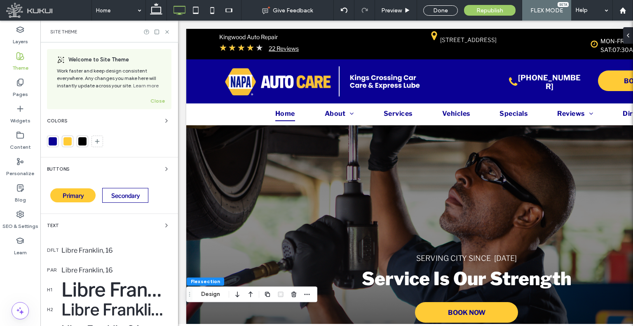
scroll to position [0, 8]
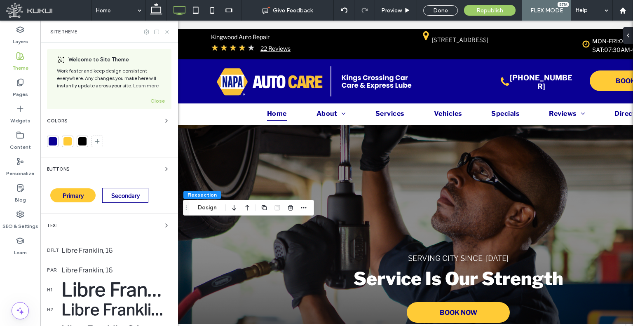
click at [164, 32] on icon at bounding box center [167, 32] width 6 height 6
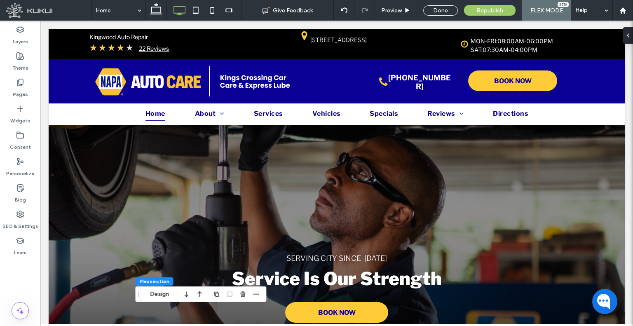
scroll to position [0, 0]
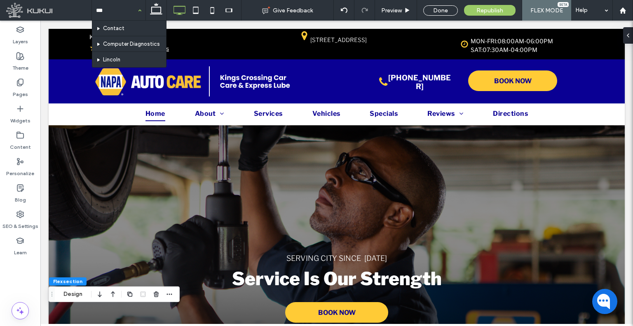
type input "****"
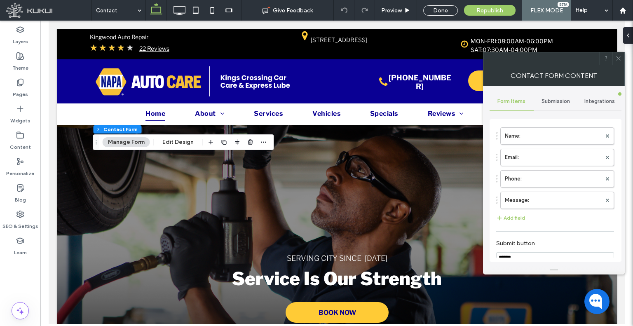
click at [561, 103] on span "Submission" at bounding box center [556, 101] width 28 height 7
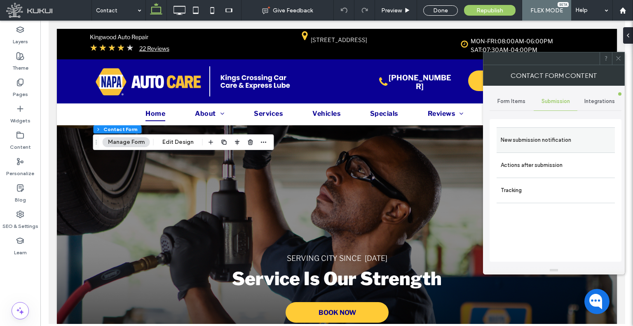
click at [548, 133] on label "New submission notification" at bounding box center [556, 140] width 110 height 16
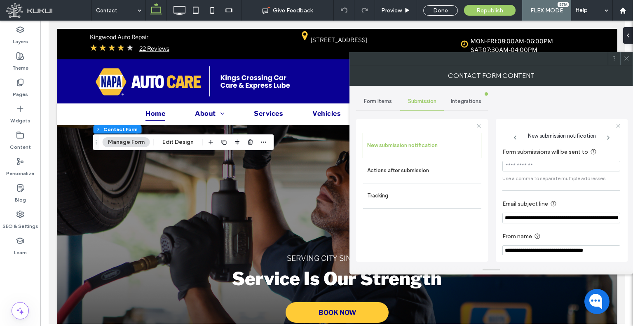
click at [535, 152] on label "Form submissions will be sent to" at bounding box center [559, 152] width 115 height 10
click at [532, 161] on input "Form submissions will be sent to" at bounding box center [561, 166] width 118 height 11
paste input "**********"
type input "**********"
click at [621, 58] on div at bounding box center [626, 58] width 12 height 12
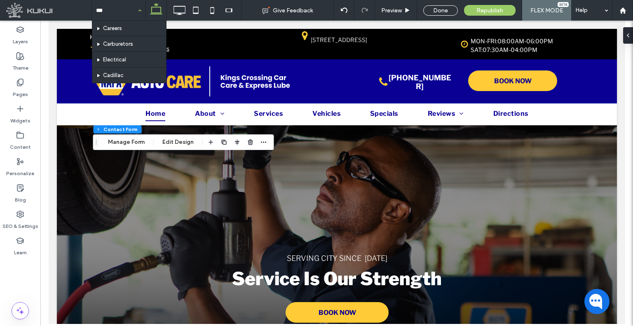
type input "****"
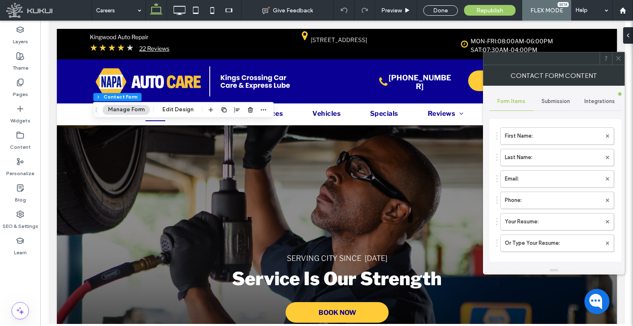
click at [562, 100] on span "Submission" at bounding box center [556, 101] width 28 height 7
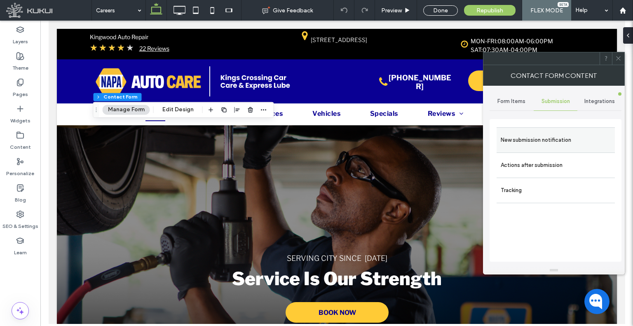
click at [549, 130] on div "New submission notification" at bounding box center [556, 139] width 118 height 25
click at [553, 137] on label "New submission notification" at bounding box center [556, 140] width 110 height 16
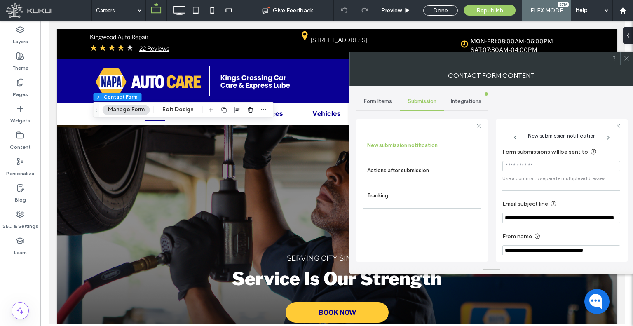
click at [550, 163] on input "Form submissions will be sent to" at bounding box center [561, 166] width 118 height 11
paste input "**********"
type input "**********"
click at [626, 58] on use at bounding box center [626, 58] width 4 height 4
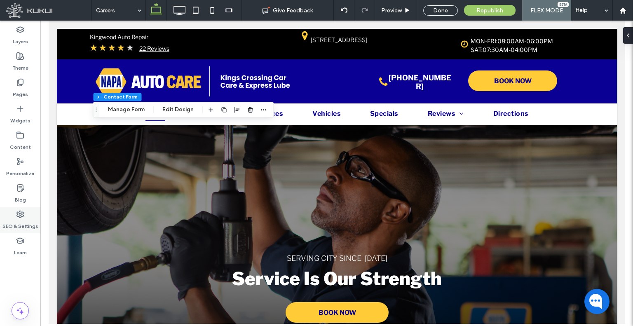
click at [23, 216] on icon at bounding box center [20, 214] width 8 height 8
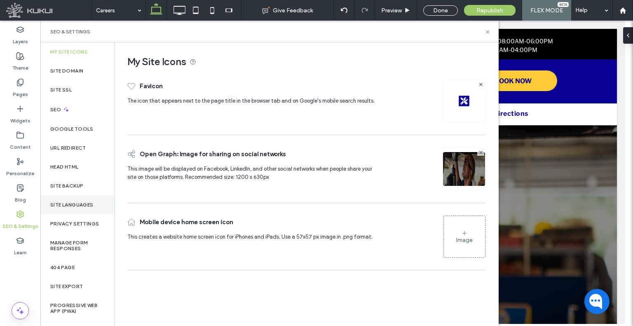
click at [80, 207] on div "Site Languages" at bounding box center [77, 204] width 74 height 19
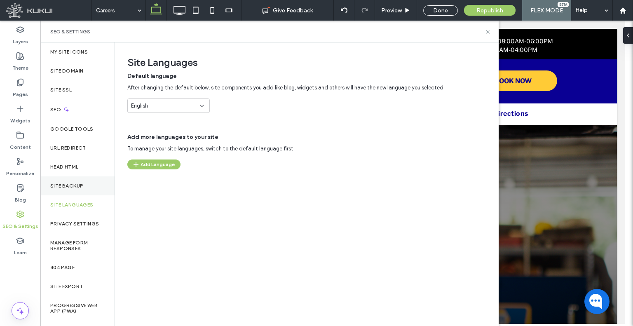
click at [80, 186] on label "Site Backup" at bounding box center [66, 186] width 33 height 6
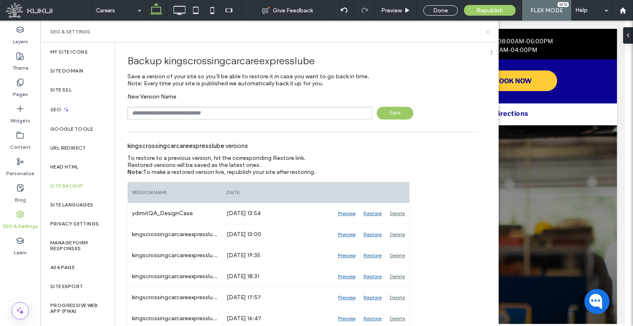
click at [489, 32] on icon at bounding box center [488, 32] width 6 height 6
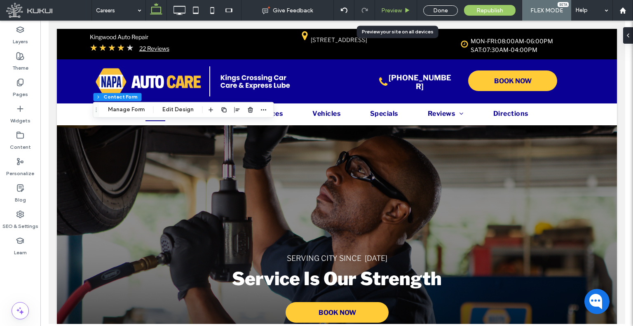
click at [391, 15] on div "Preview" at bounding box center [396, 10] width 42 height 21
click at [391, 18] on div "Preview" at bounding box center [396, 10] width 42 height 21
click at [391, 12] on span "Preview" at bounding box center [391, 10] width 21 height 7
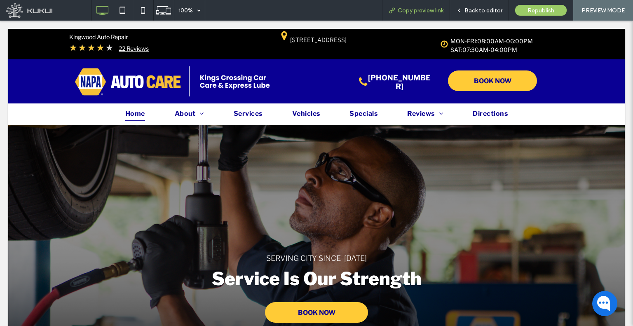
click at [443, 8] on span "Copy preview link" at bounding box center [421, 10] width 46 height 7
click at [475, 6] on div "Back to editor" at bounding box center [479, 10] width 59 height 21
click at [468, 9] on span "Back to editor" at bounding box center [483, 10] width 38 height 7
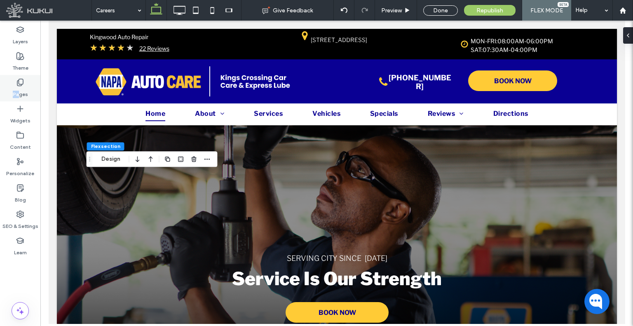
click at [18, 87] on div "Pages" at bounding box center [20, 88] width 40 height 26
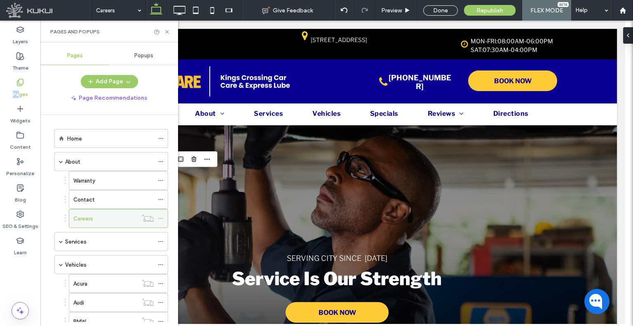
click at [163, 216] on icon at bounding box center [161, 219] width 6 height 6
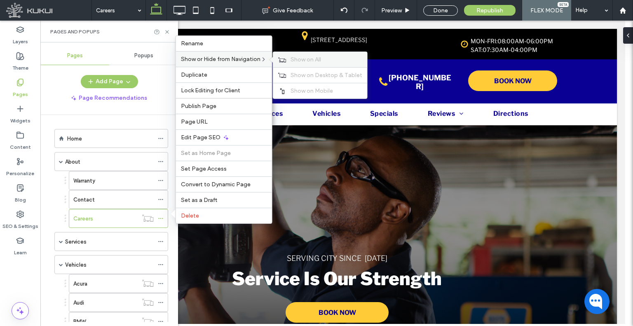
click at [289, 59] on div "Show on All" at bounding box center [320, 59] width 94 height 15
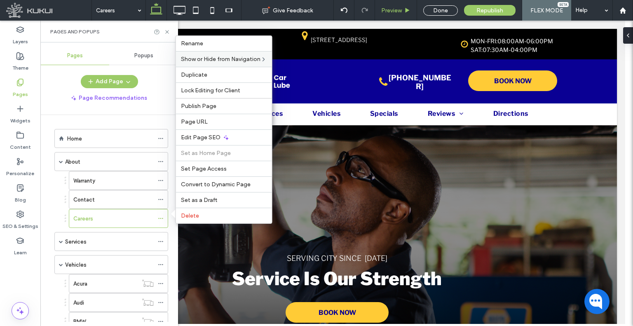
click at [392, 12] on span "Preview" at bounding box center [391, 10] width 21 height 7
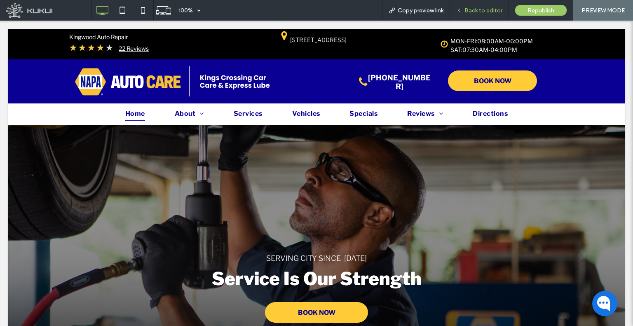
click at [467, 8] on span "Back to editor" at bounding box center [483, 10] width 38 height 7
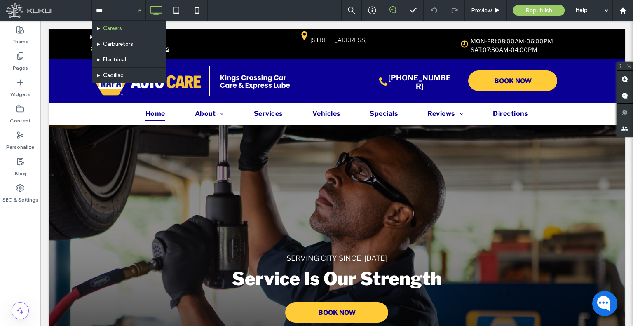
type input "****"
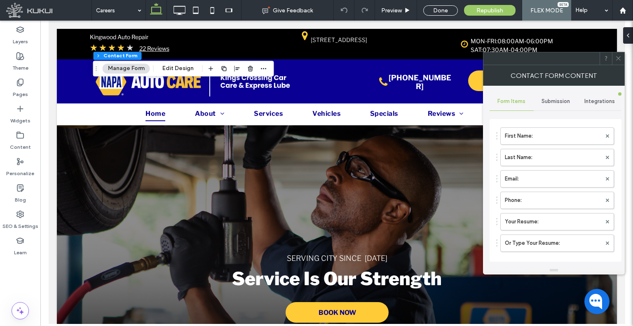
click at [558, 91] on div "**********" at bounding box center [556, 176] width 132 height 181
click at [554, 102] on span "Submission" at bounding box center [556, 101] width 28 height 7
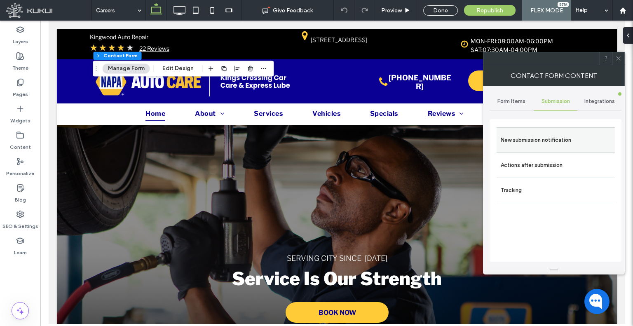
click at [547, 134] on label "New submission notification" at bounding box center [556, 140] width 110 height 16
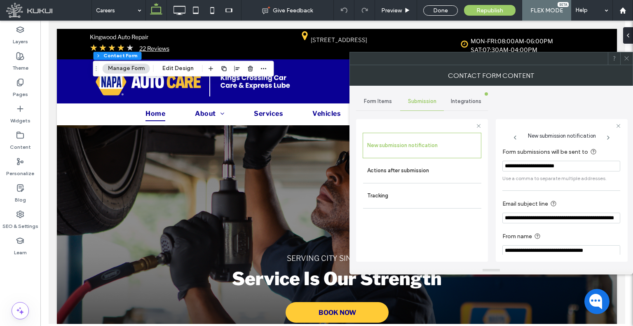
click at [554, 161] on input "**********" at bounding box center [561, 166] width 118 height 11
click at [629, 64] on span at bounding box center [627, 58] width 6 height 12
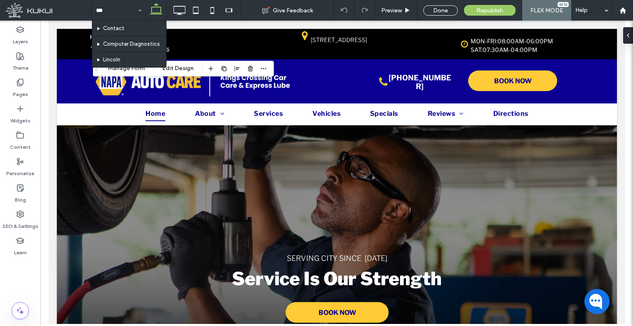
type input "****"
click at [0, 0] on div at bounding box center [0, 0] width 0 height 0
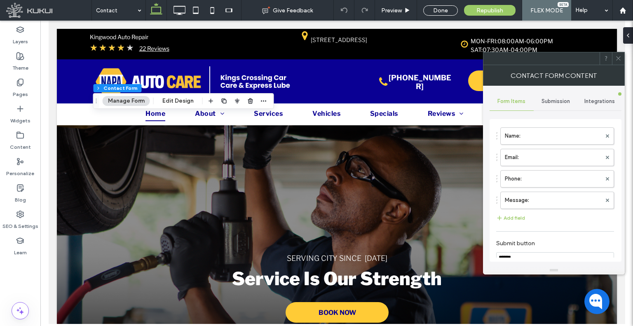
click at [551, 94] on div "Submission" at bounding box center [556, 101] width 44 height 18
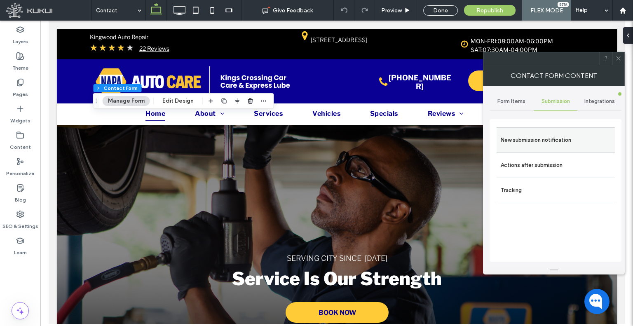
click at [539, 133] on label "New submission notification" at bounding box center [556, 140] width 110 height 16
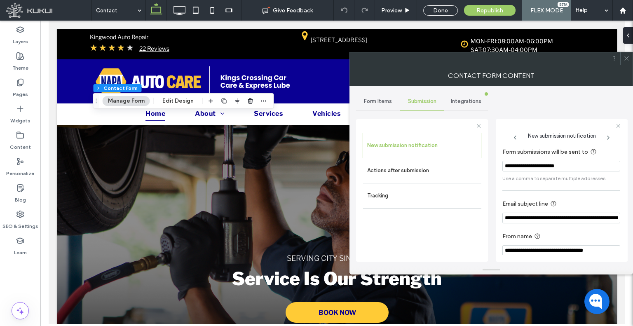
click at [537, 166] on input "**********" at bounding box center [561, 166] width 118 height 11
click at [629, 62] on span at bounding box center [627, 58] width 6 height 12
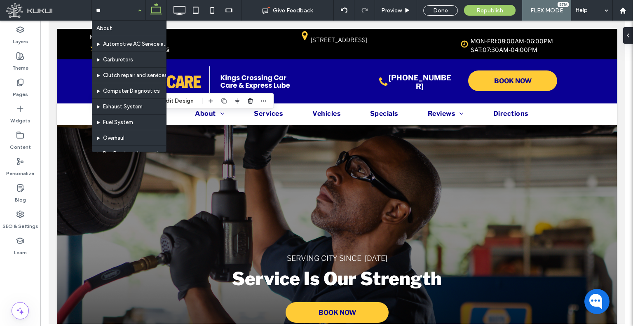
type input "***"
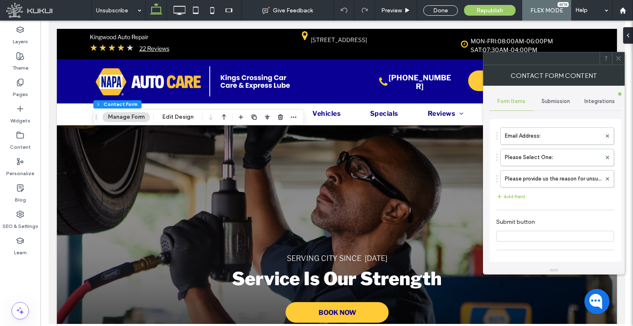
type input "******"
type input "**********"
click at [569, 101] on span "Submission" at bounding box center [556, 101] width 28 height 7
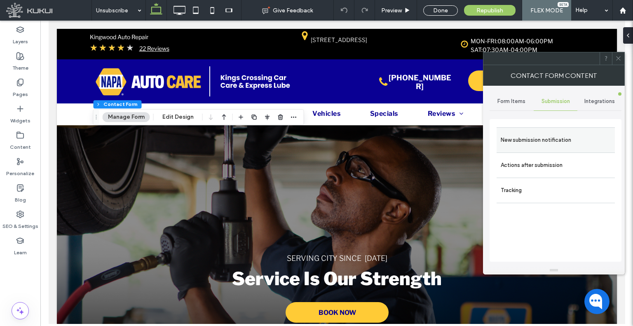
click at [554, 136] on label "New submission notification" at bounding box center [556, 140] width 110 height 16
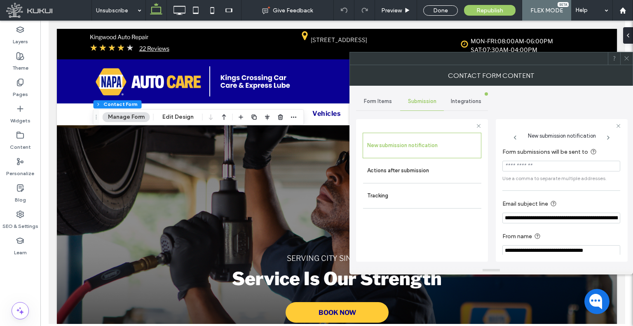
click at [542, 168] on input "Form submissions will be sent to" at bounding box center [561, 166] width 118 height 11
click at [628, 57] on use at bounding box center [626, 58] width 4 height 4
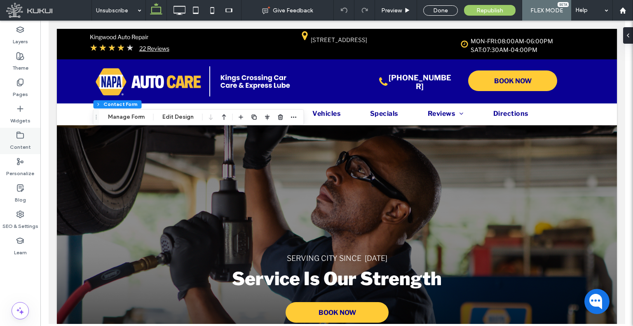
click at [16, 136] on icon at bounding box center [20, 135] width 8 height 8
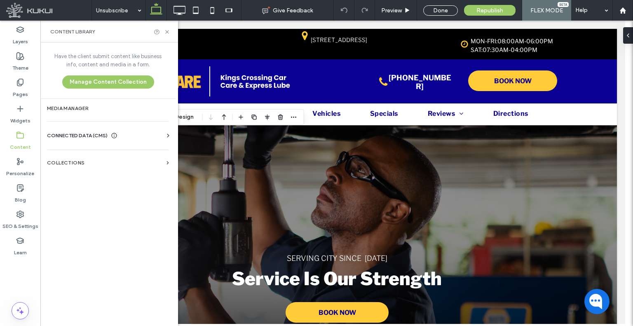
click at [65, 126] on div "CONNECTED DATA (CMS) Business Info Business Text Business Images Find and Repla…" at bounding box center [107, 135] width 135 height 21
click at [66, 133] on span "CONNECTED DATA (CMS)" at bounding box center [77, 135] width 61 height 8
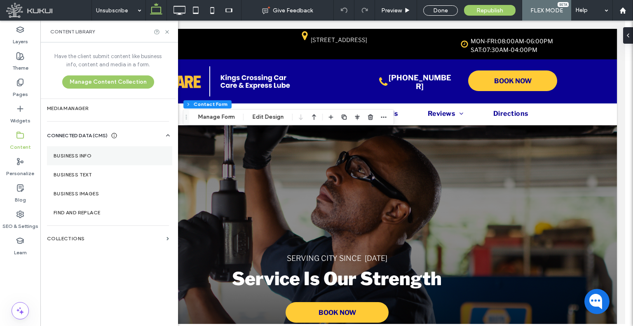
click at [112, 157] on label "Business Info" at bounding box center [110, 156] width 112 height 6
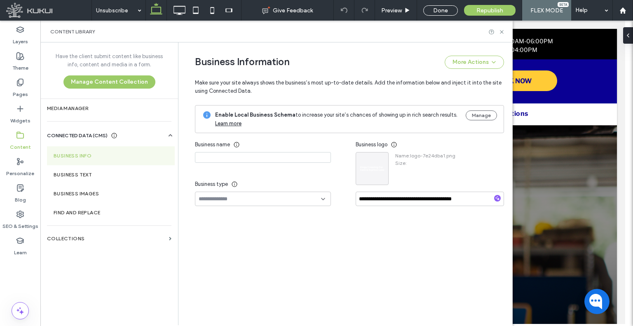
type input "**********"
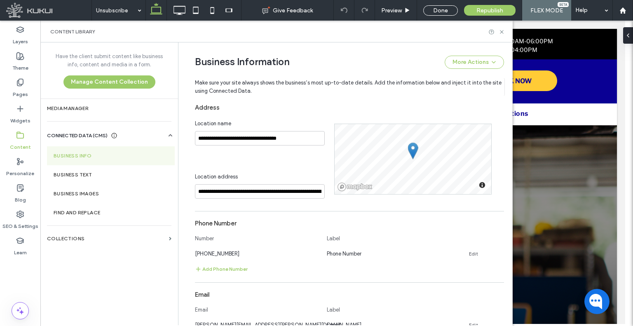
scroll to position [325, 0]
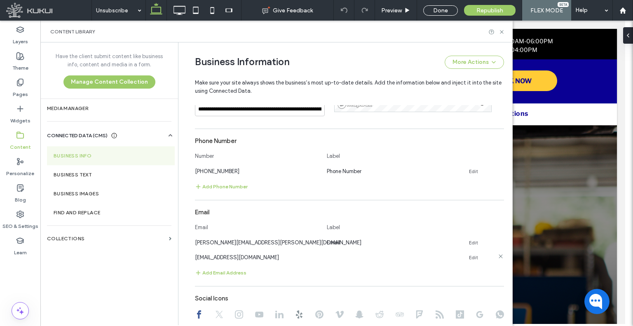
click at [499, 256] on use at bounding box center [501, 256] width 4 height 4
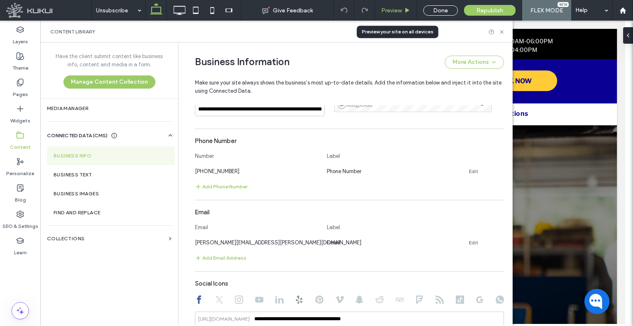
click at [405, 11] on icon at bounding box center [407, 10] width 6 height 6
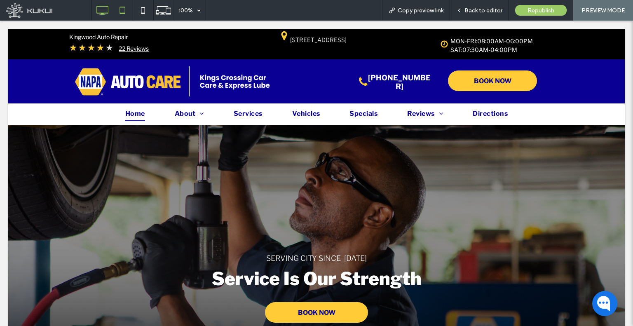
click at [120, 11] on icon at bounding box center [122, 10] width 16 height 16
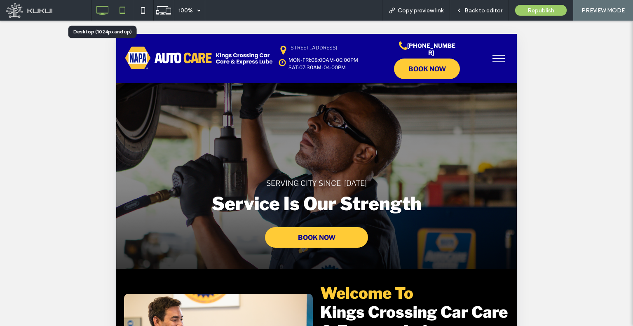
click at [109, 17] on icon at bounding box center [102, 10] width 16 height 16
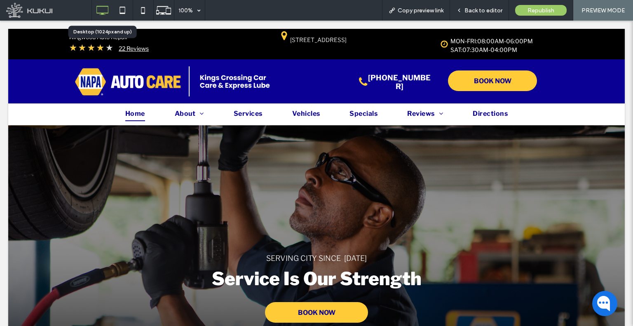
click at [106, 11] on icon at bounding box center [102, 10] width 16 height 16
click at [125, 9] on icon at bounding box center [122, 10] width 16 height 16
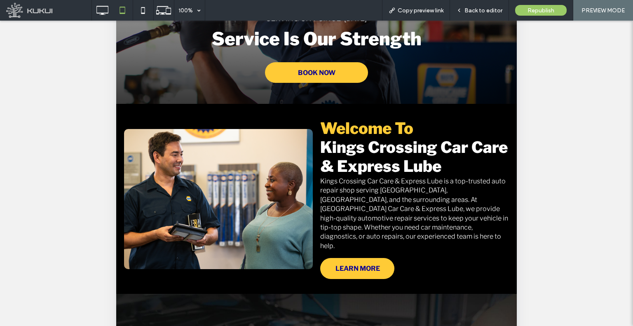
scroll to position [248, 0]
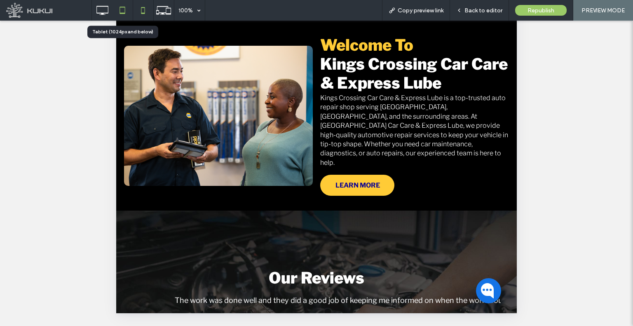
click at [134, 7] on div at bounding box center [132, 10] width 83 height 21
click at [152, 7] on div at bounding box center [143, 10] width 20 height 16
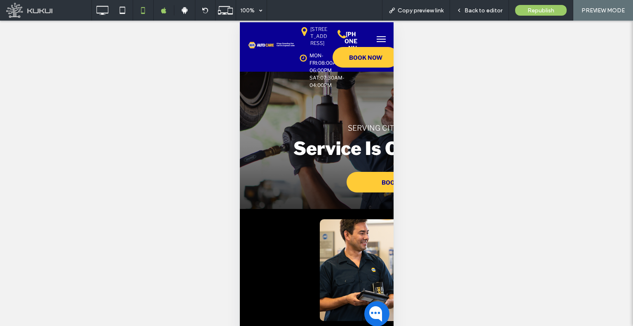
scroll to position [14, 0]
click at [103, 12] on icon at bounding box center [102, 10] width 16 height 16
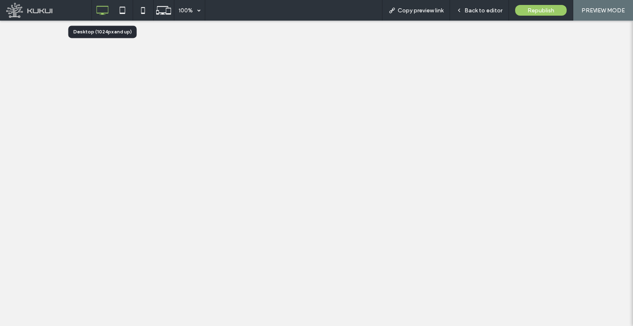
scroll to position [0, 0]
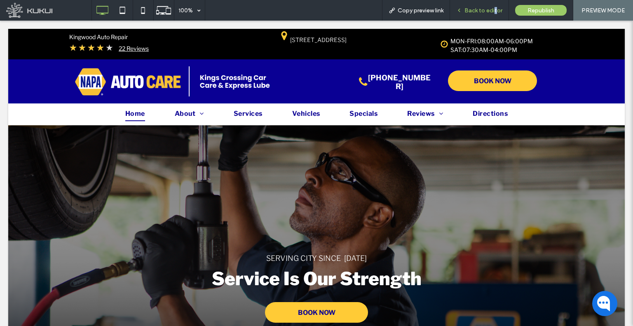
click at [496, 11] on span "Back to editor" at bounding box center [483, 10] width 38 height 7
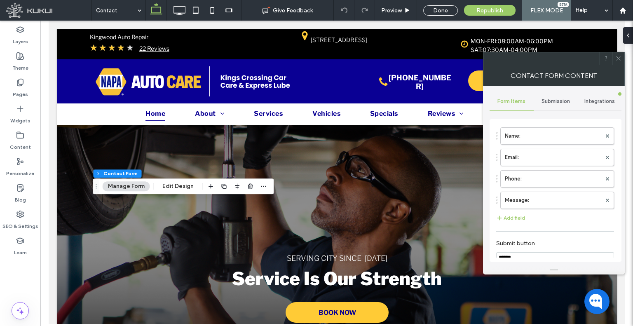
click at [561, 101] on span "Submission" at bounding box center [556, 101] width 28 height 7
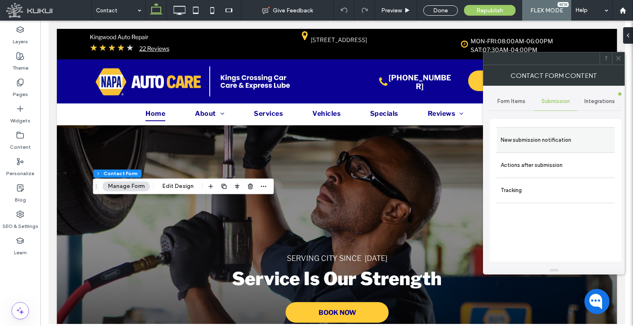
click at [553, 141] on label "New submission notification" at bounding box center [556, 140] width 110 height 16
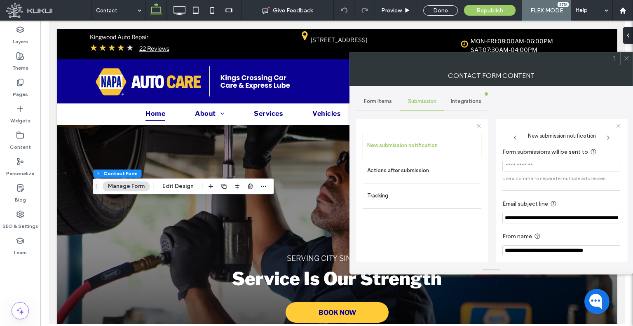
click at [621, 58] on div at bounding box center [626, 58] width 12 height 12
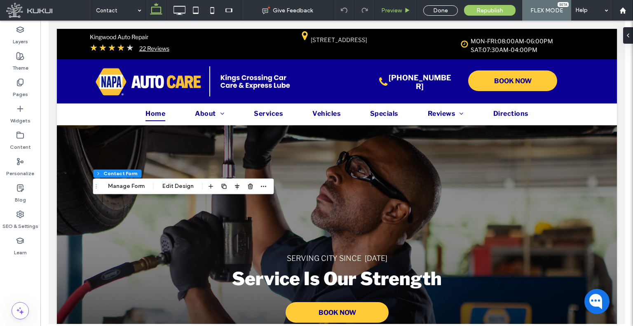
click at [387, 14] on div "Preview" at bounding box center [396, 10] width 42 height 21
click at [386, 11] on span "Preview" at bounding box center [391, 10] width 21 height 7
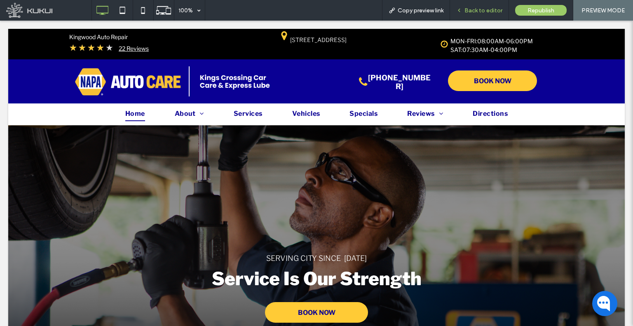
click at [474, 12] on span "Back to editor" at bounding box center [483, 10] width 38 height 7
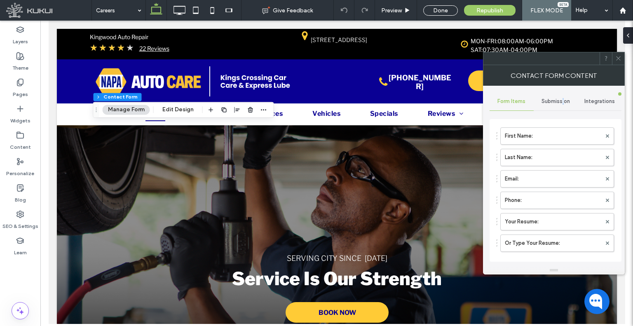
click at [563, 99] on span "Submission" at bounding box center [556, 101] width 28 height 7
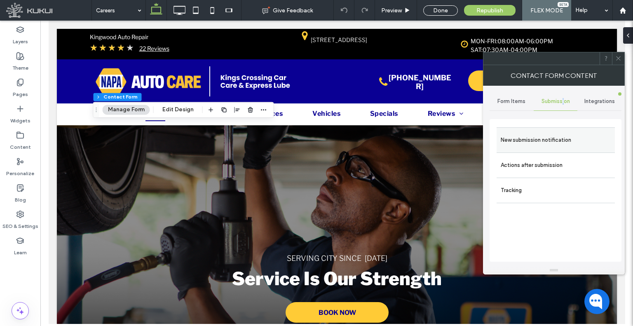
click at [545, 142] on label "New submission notification" at bounding box center [556, 140] width 110 height 16
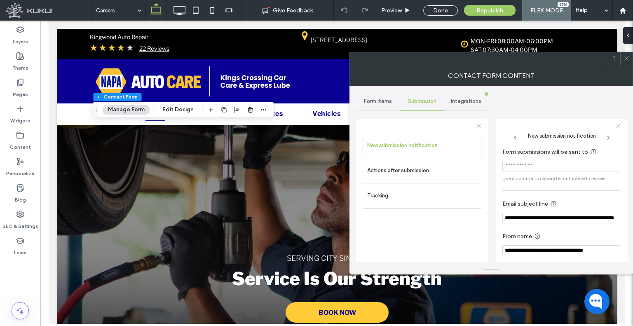
click at [626, 56] on icon at bounding box center [627, 58] width 6 height 6
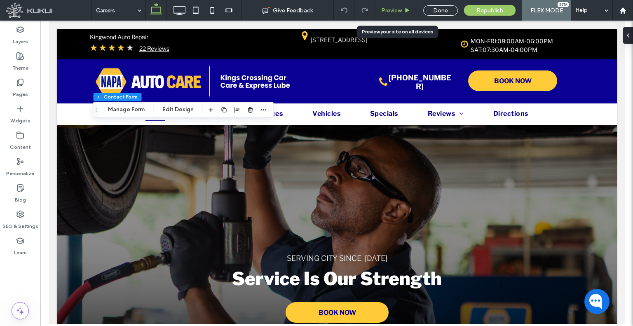
click at [402, 8] on span "Preview" at bounding box center [391, 10] width 21 height 7
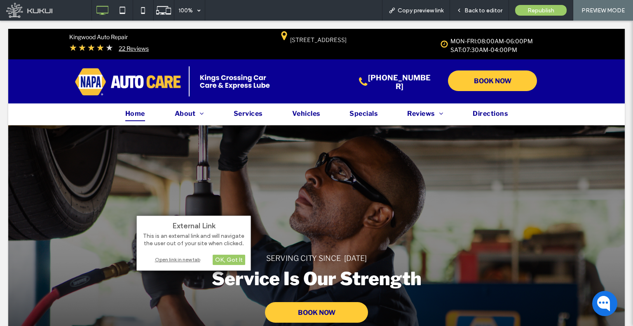
click at [185, 255] on div "Open link in new tab" at bounding box center [193, 259] width 103 height 9
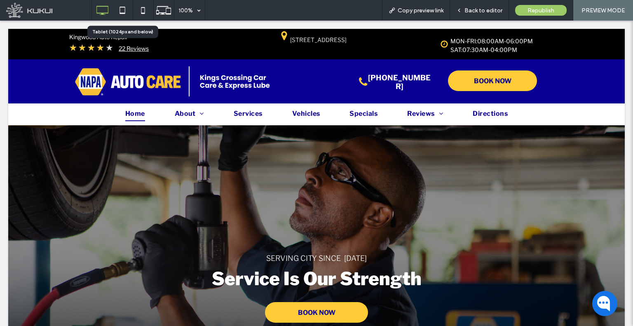
click at [122, 9] on icon at bounding box center [122, 10] width 16 height 16
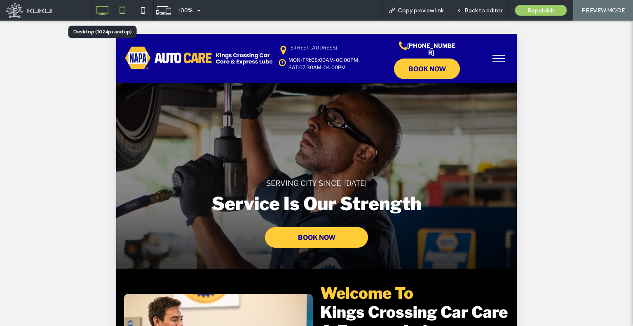
click at [105, 13] on use at bounding box center [102, 10] width 12 height 9
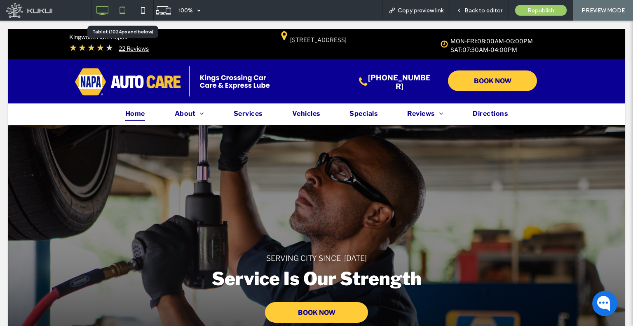
click at [122, 9] on icon at bounding box center [122, 10] width 16 height 16
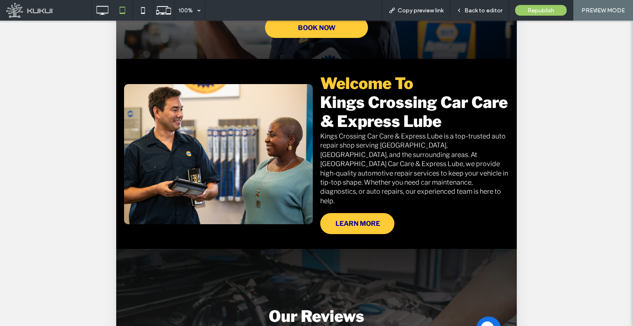
scroll to position [248, 0]
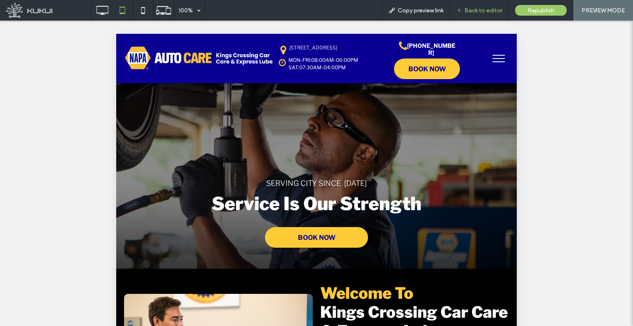
click at [473, 13] on span "Back to editor" at bounding box center [483, 10] width 38 height 7
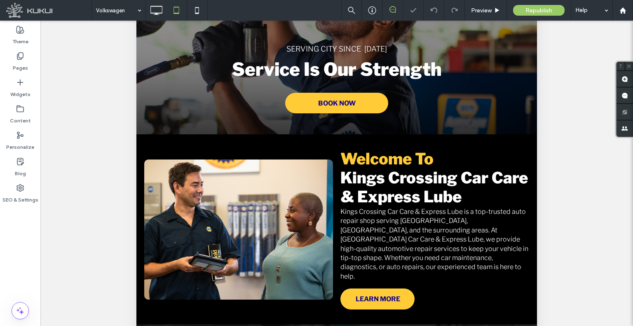
scroll to position [42, 0]
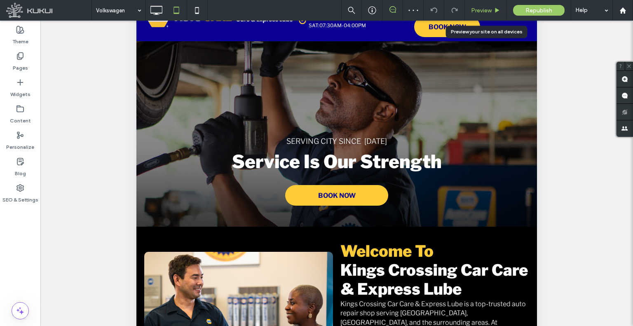
click at [480, 8] on span "Preview" at bounding box center [481, 10] width 21 height 7
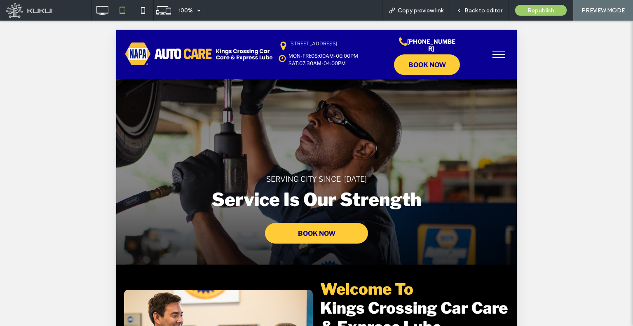
scroll to position [1, 0]
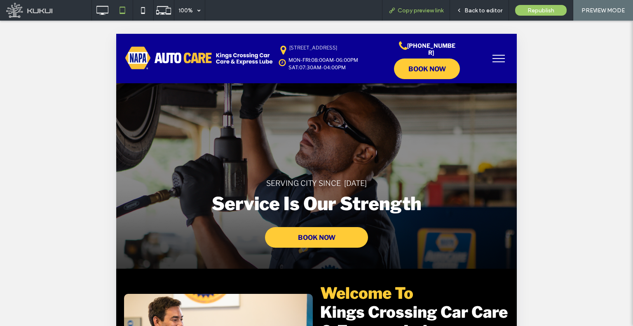
click at [439, 9] on span "Copy preview link" at bounding box center [421, 10] width 46 height 7
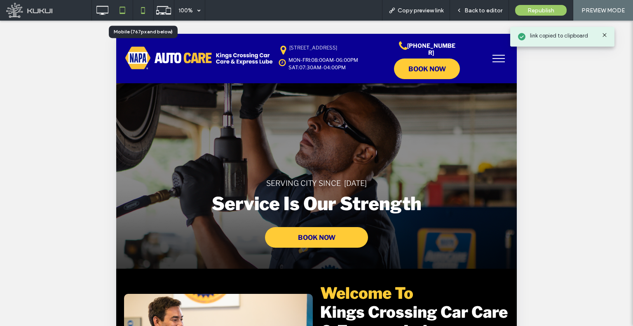
click at [148, 10] on icon at bounding box center [143, 10] width 16 height 16
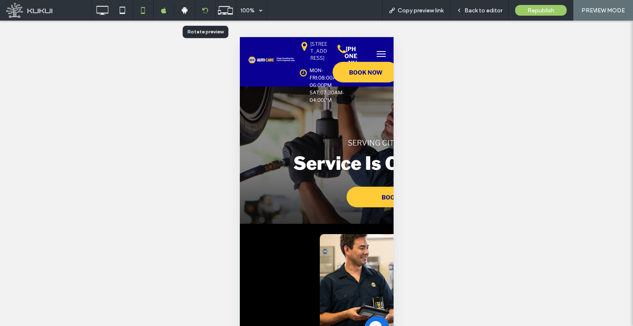
click at [200, 2] on div at bounding box center [205, 10] width 21 height 21
click at [209, 14] on div at bounding box center [205, 10] width 21 height 21
click at [207, 7] on icon at bounding box center [205, 10] width 6 height 6
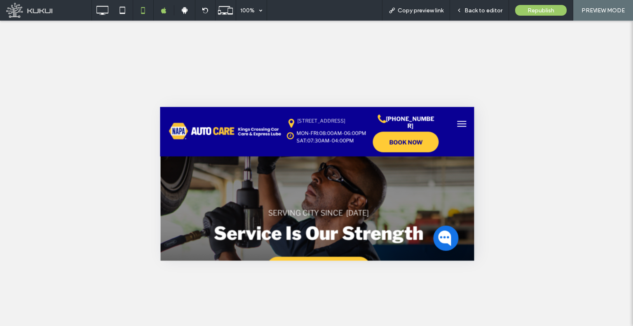
scroll to position [16, 0]
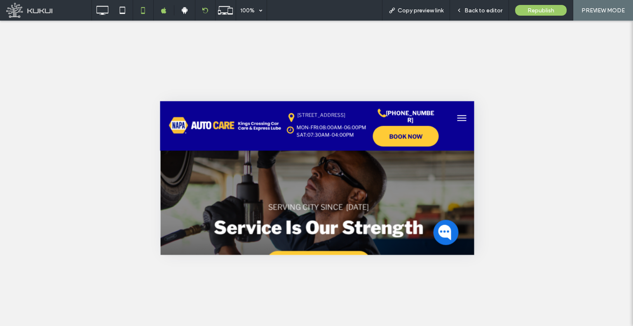
click at [208, 10] on div at bounding box center [205, 10] width 20 height 6
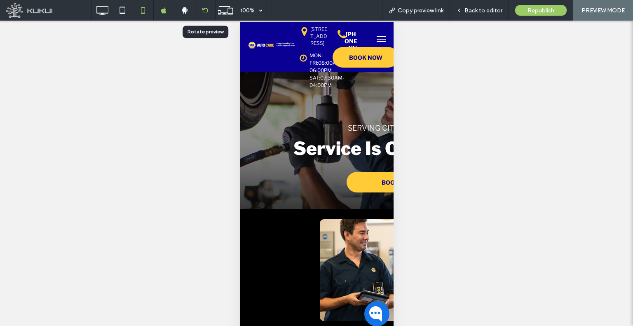
scroll to position [15, 0]
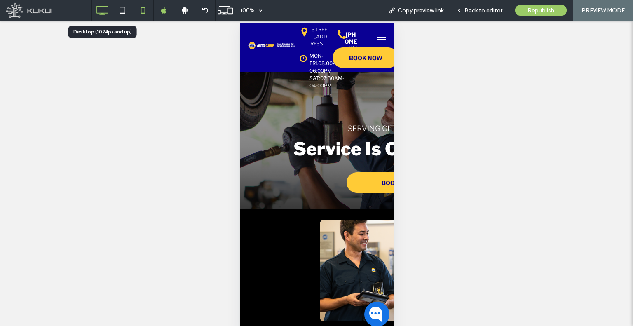
click at [106, 4] on icon at bounding box center [102, 10] width 16 height 16
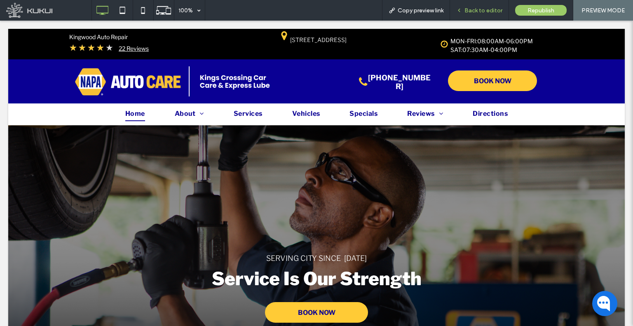
click at [475, 13] on span "Back to editor" at bounding box center [483, 10] width 38 height 7
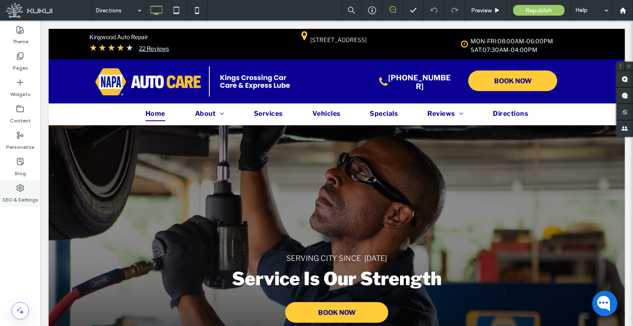
click at [36, 186] on div "SEO & Settings" at bounding box center [20, 194] width 40 height 26
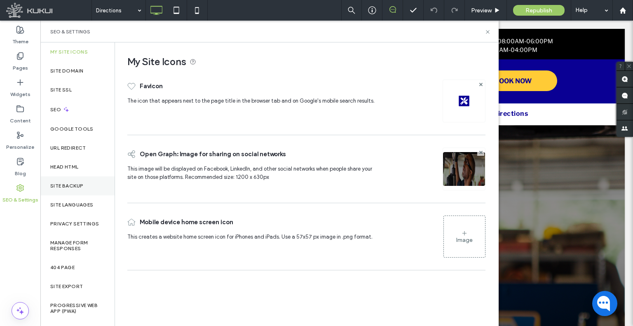
click at [80, 192] on div "Site Backup" at bounding box center [77, 185] width 74 height 19
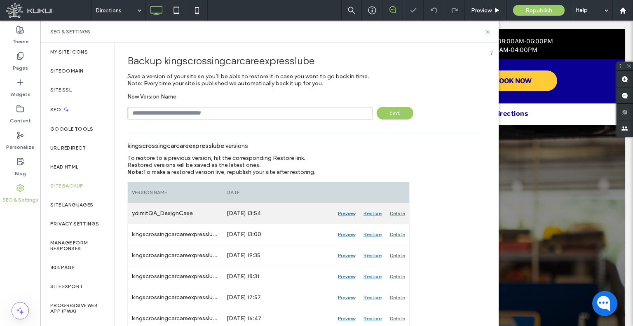
click at [376, 214] on div "Restore" at bounding box center [372, 213] width 26 height 21
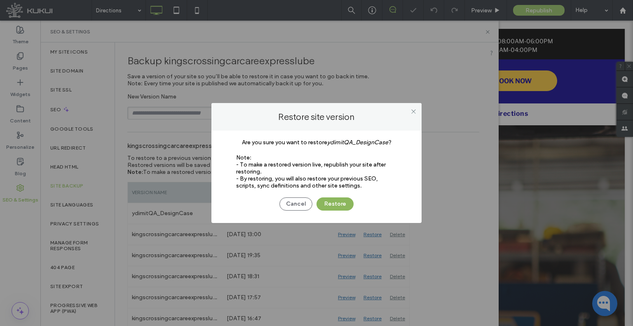
click at [341, 204] on button "Restore" at bounding box center [335, 203] width 37 height 13
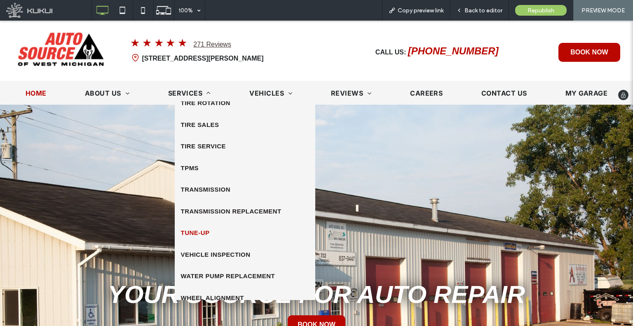
scroll to position [1100, 0]
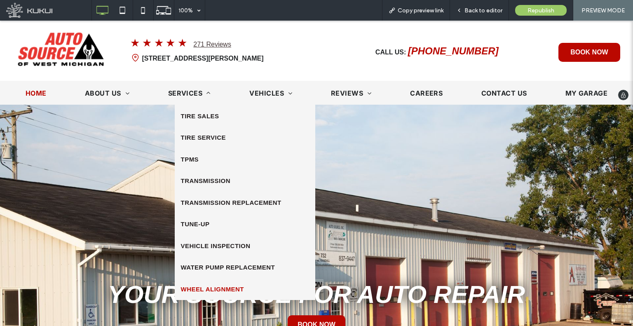
click at [236, 288] on span "Wheel Alignment" at bounding box center [212, 289] width 63 height 9
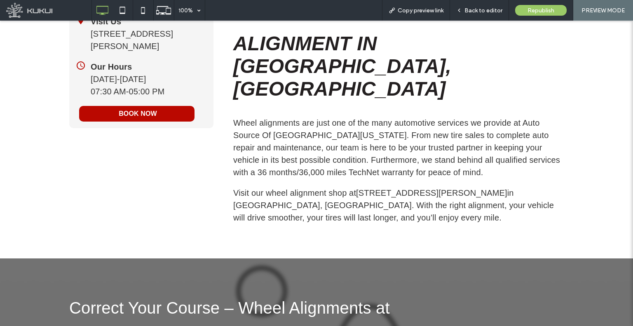
scroll to position [493, 0]
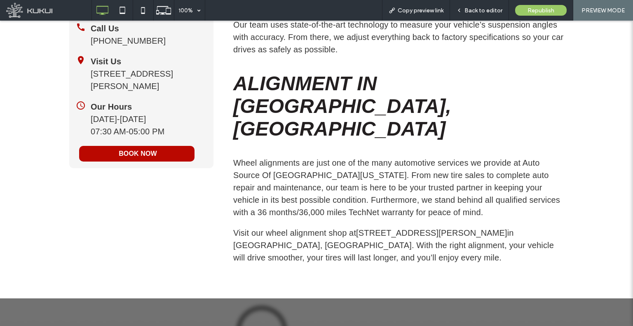
click at [338, 157] on p "Wheel alignments are just one of the many automotive services we provide at Aut…" at bounding box center [398, 188] width 331 height 62
click at [328, 157] on p "Wheel alignments are just one of the many automotive services we provide at Aut…" at bounding box center [398, 188] width 331 height 62
